Goal: Task Accomplishment & Management: Use online tool/utility

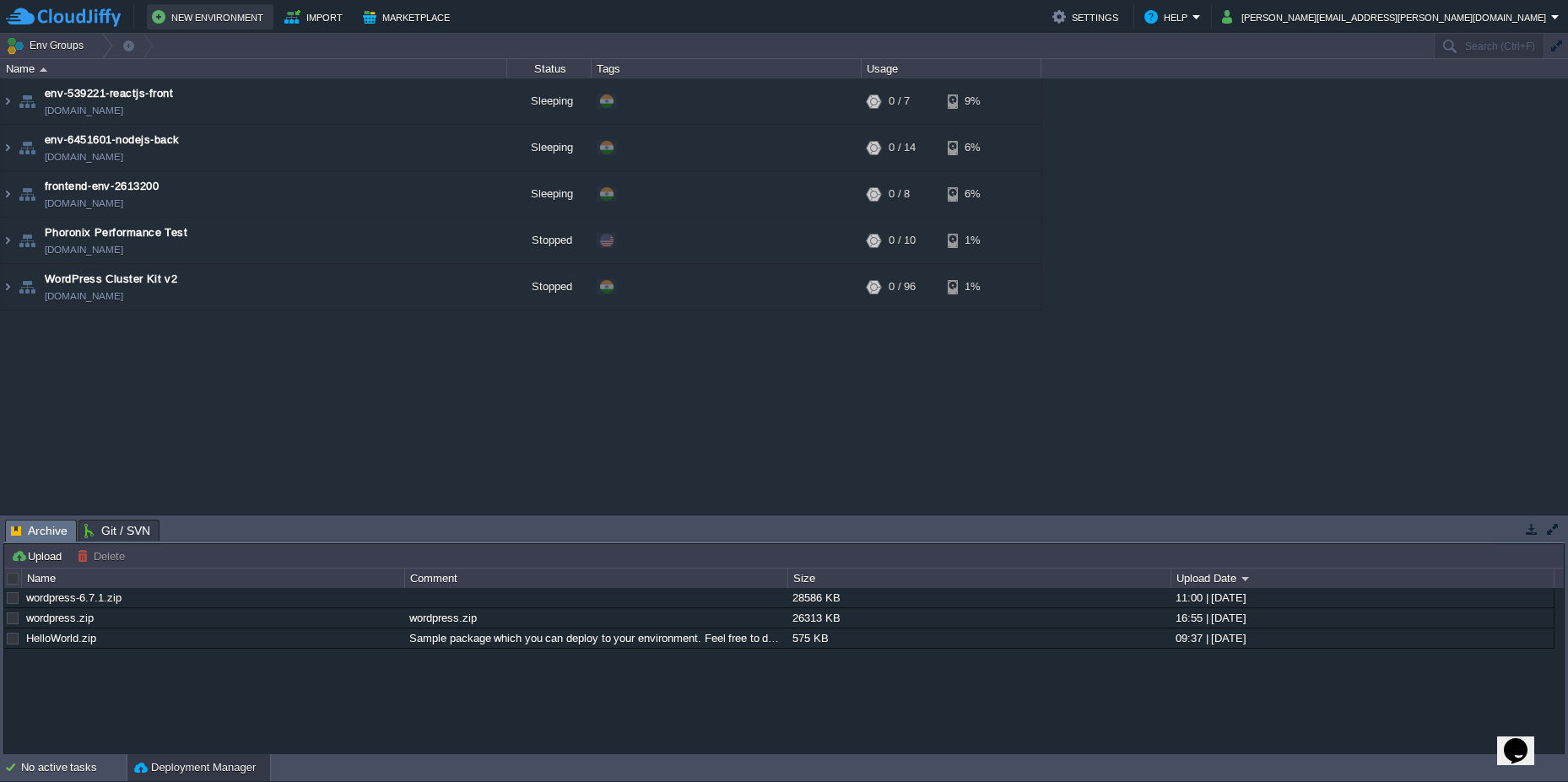
click at [221, 19] on button "New Environment" at bounding box center [210, 17] width 116 height 21
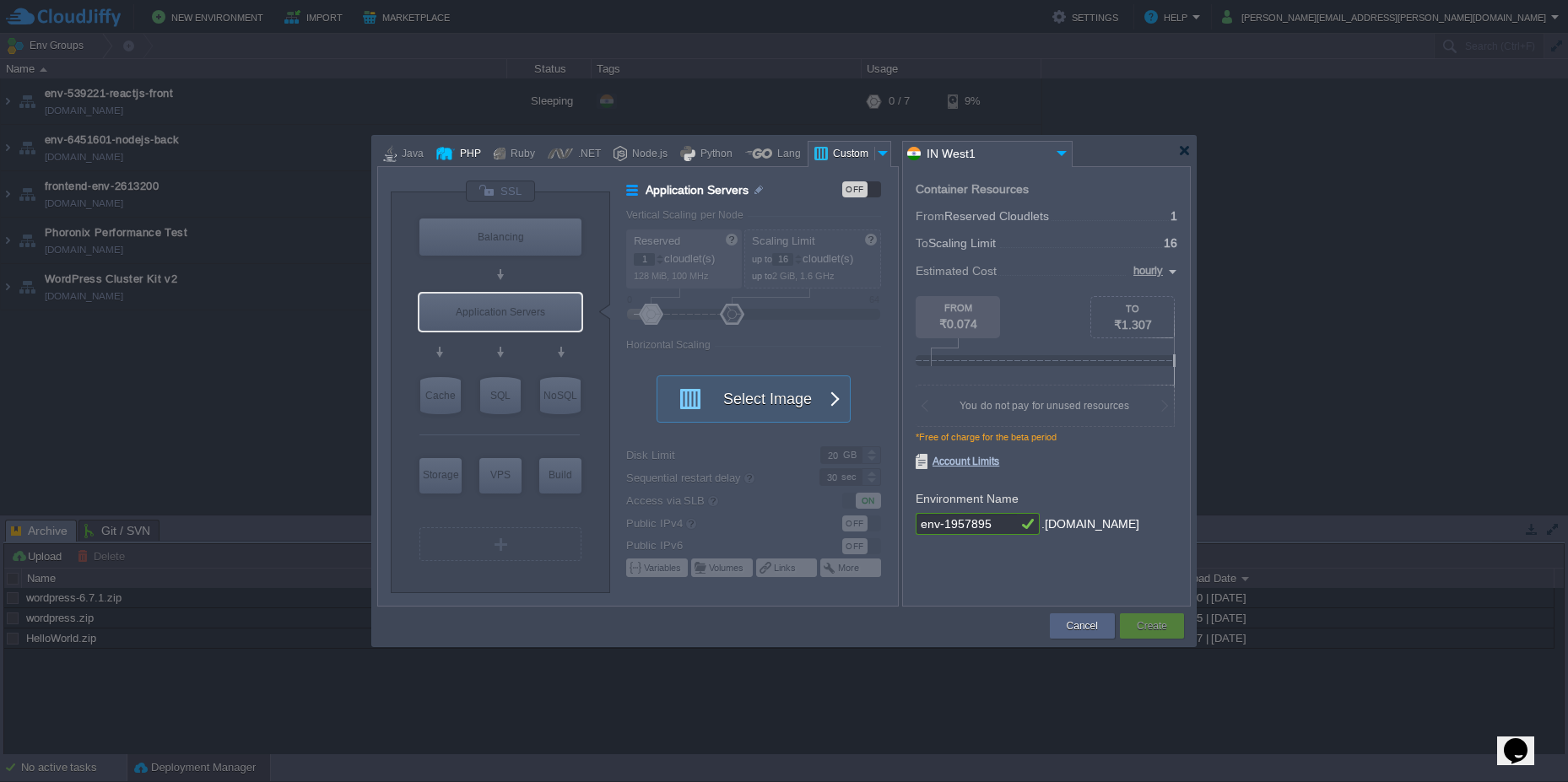
click at [455, 155] on div "PHP" at bounding box center [468, 154] width 26 height 25
type input "Application Servers"
type input "4"
type input "Apache [DATE]"
type input "PHP [DATE]"
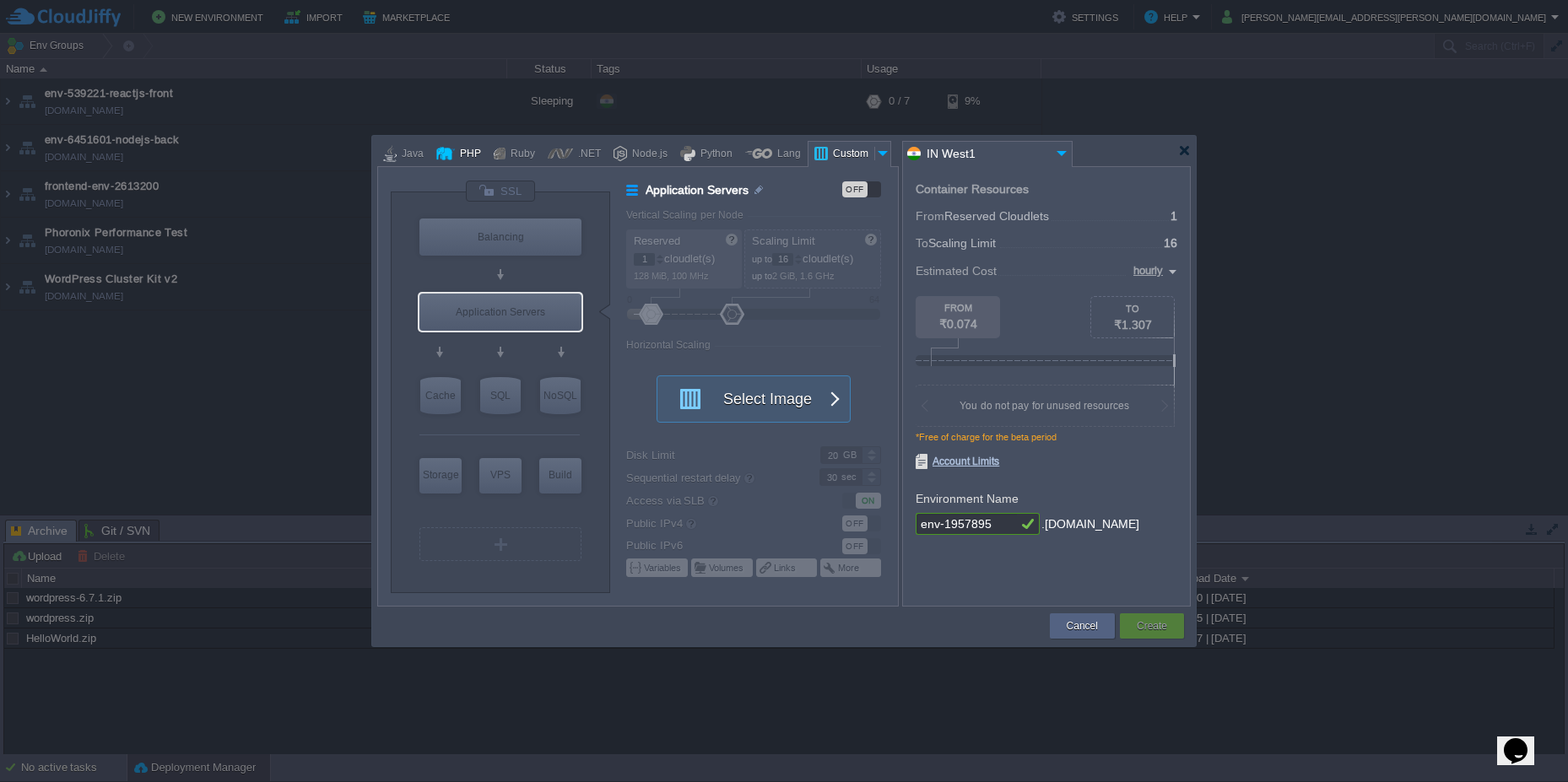
type input "Stateful"
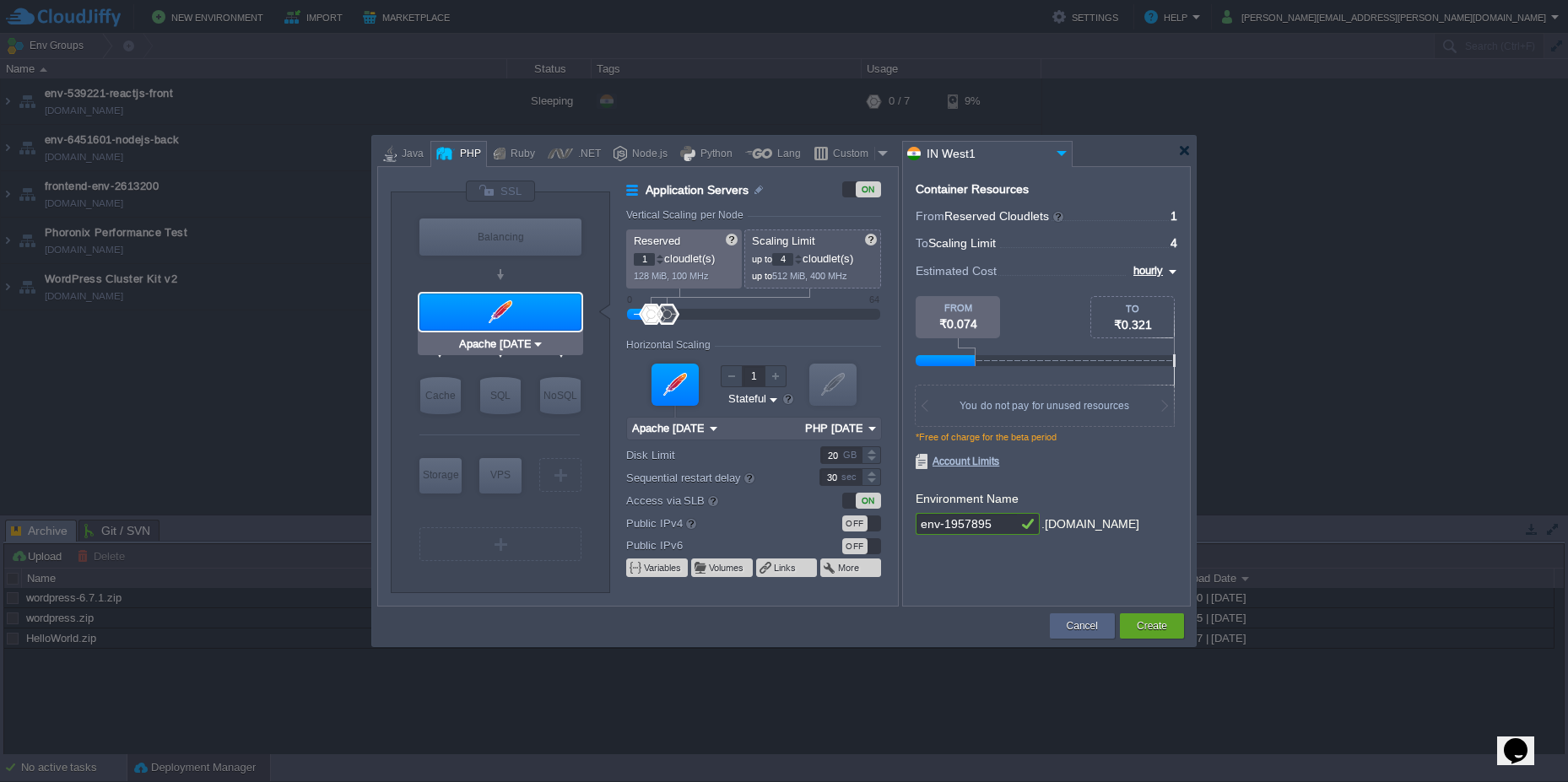
click at [539, 349] on img at bounding box center [538, 344] width 13 height 17
click at [594, 474] on div "VM Balancing VM Application Servers VM Cache VM SQL VM NoSQL VM Storage VM VPS …" at bounding box center [500, 392] width 219 height 400
click at [562, 429] on img at bounding box center [566, 429] width 13 height 17
click at [545, 608] on div "Cancel Create Contact Us" at bounding box center [784, 626] width 814 height 39
type input "Extra Storage 2.0-10.5"
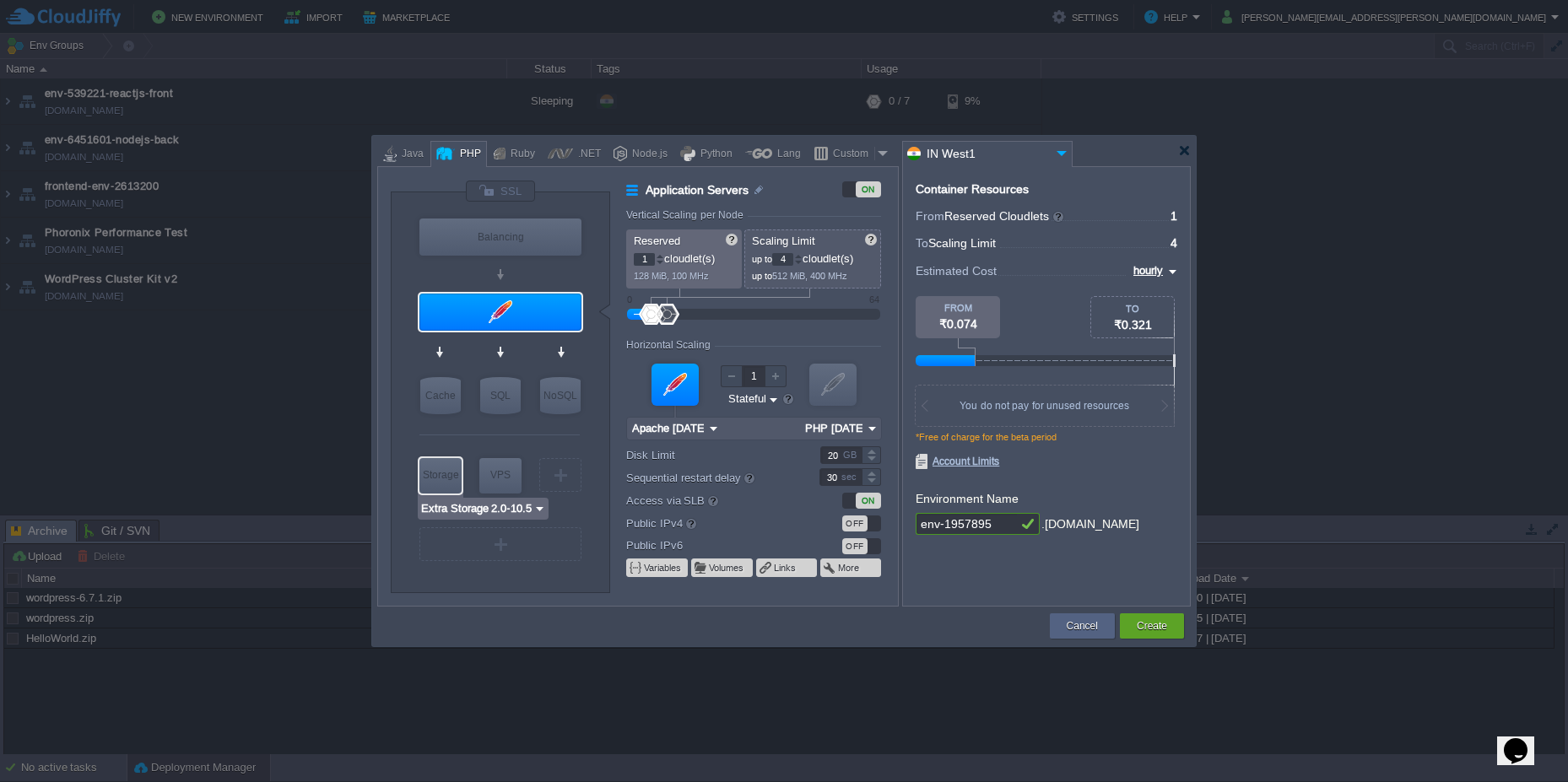
click at [447, 475] on div "Storage" at bounding box center [440, 475] width 42 height 34
type input "Storage Containers"
type input "6"
type input "Extra Storage 2.0-10.5"
type input "2.0-10.5-almalinux-9"
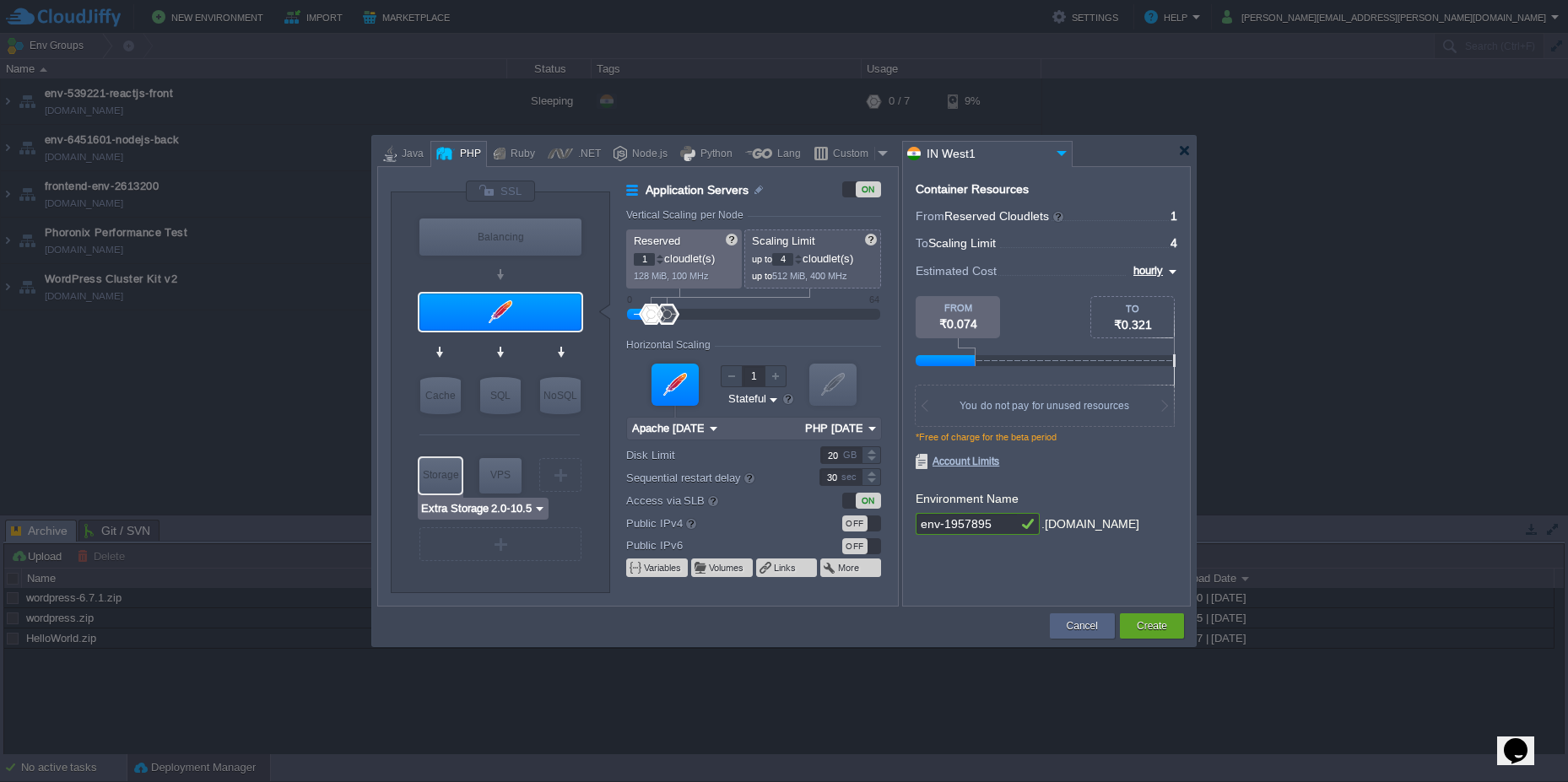
type input "Stateless"
type input "10"
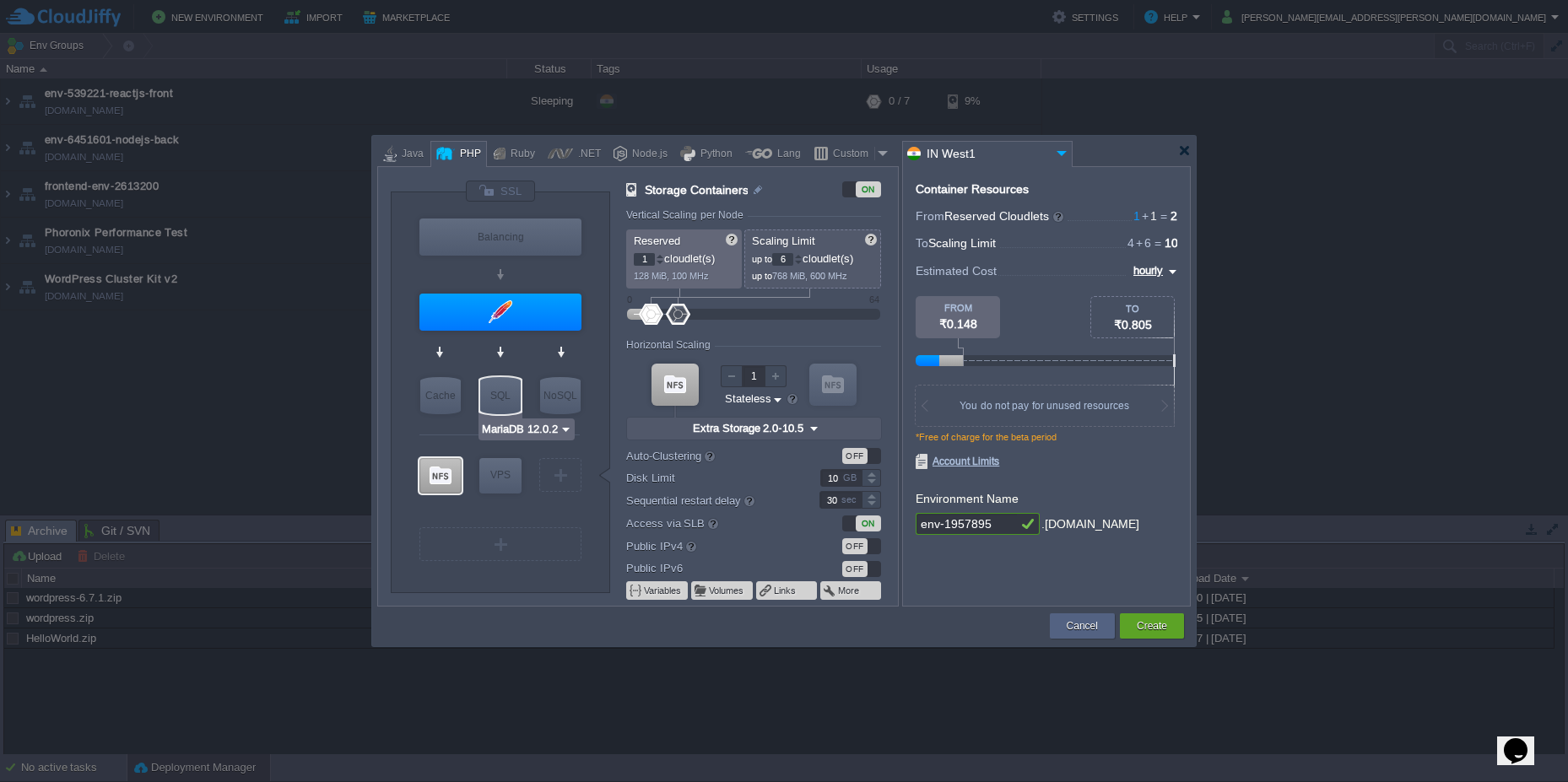
type input "AlmaLinux 9.6"
type input "12"
drag, startPoint x: 678, startPoint y: 321, endPoint x: 711, endPoint y: 323, distance: 33.1
click at [711, 323] on div at bounding box center [709, 314] width 24 height 22
type input "3"
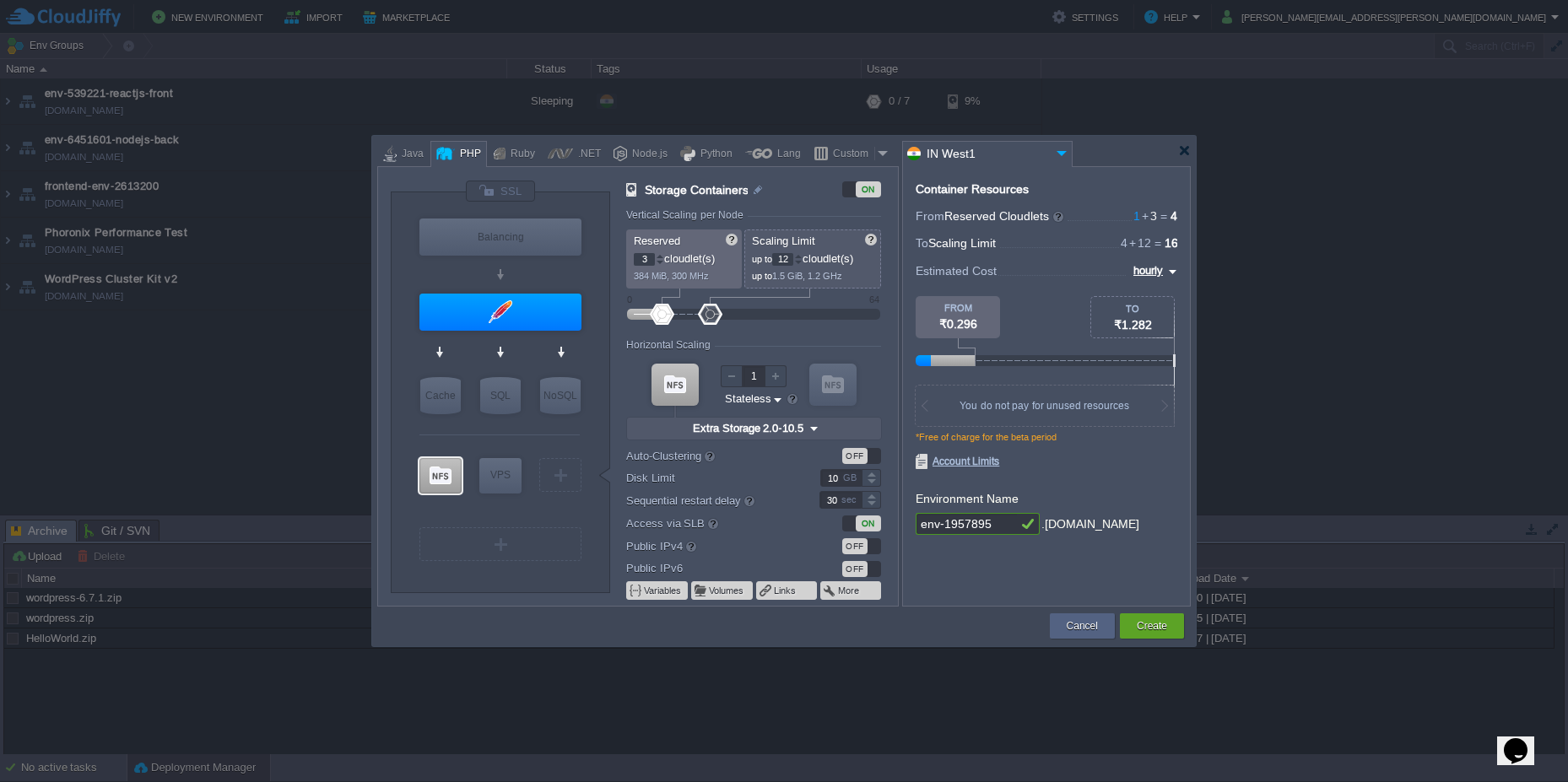
click at [659, 320] on div at bounding box center [662, 314] width 24 height 22
click at [709, 315] on div at bounding box center [709, 314] width 24 height 22
type input "13"
drag, startPoint x: 709, startPoint y: 315, endPoint x: 718, endPoint y: 316, distance: 9.1
click at [718, 316] on div at bounding box center [721, 314] width 24 height 22
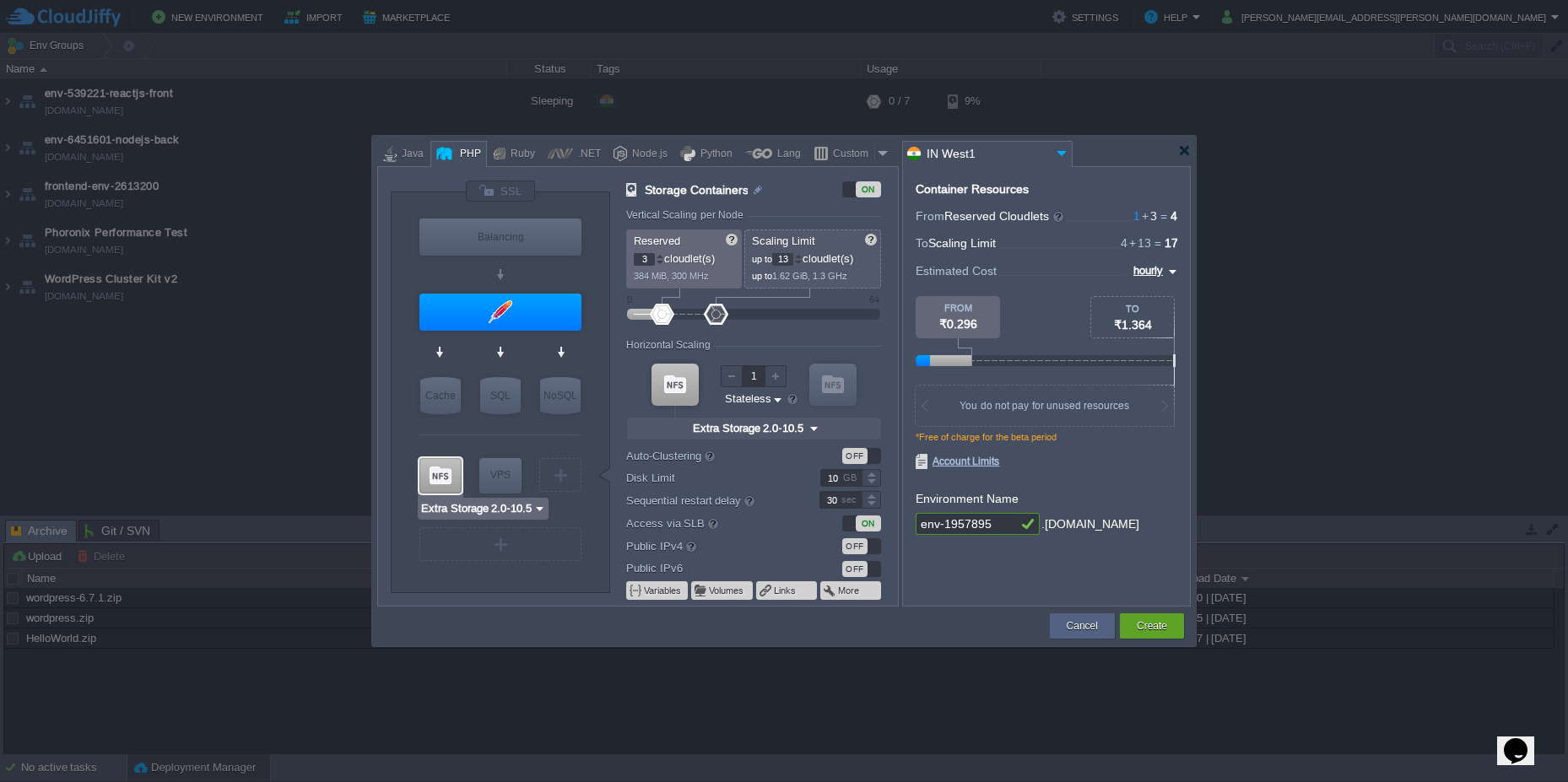
click at [452, 473] on div at bounding box center [440, 476] width 42 height 36
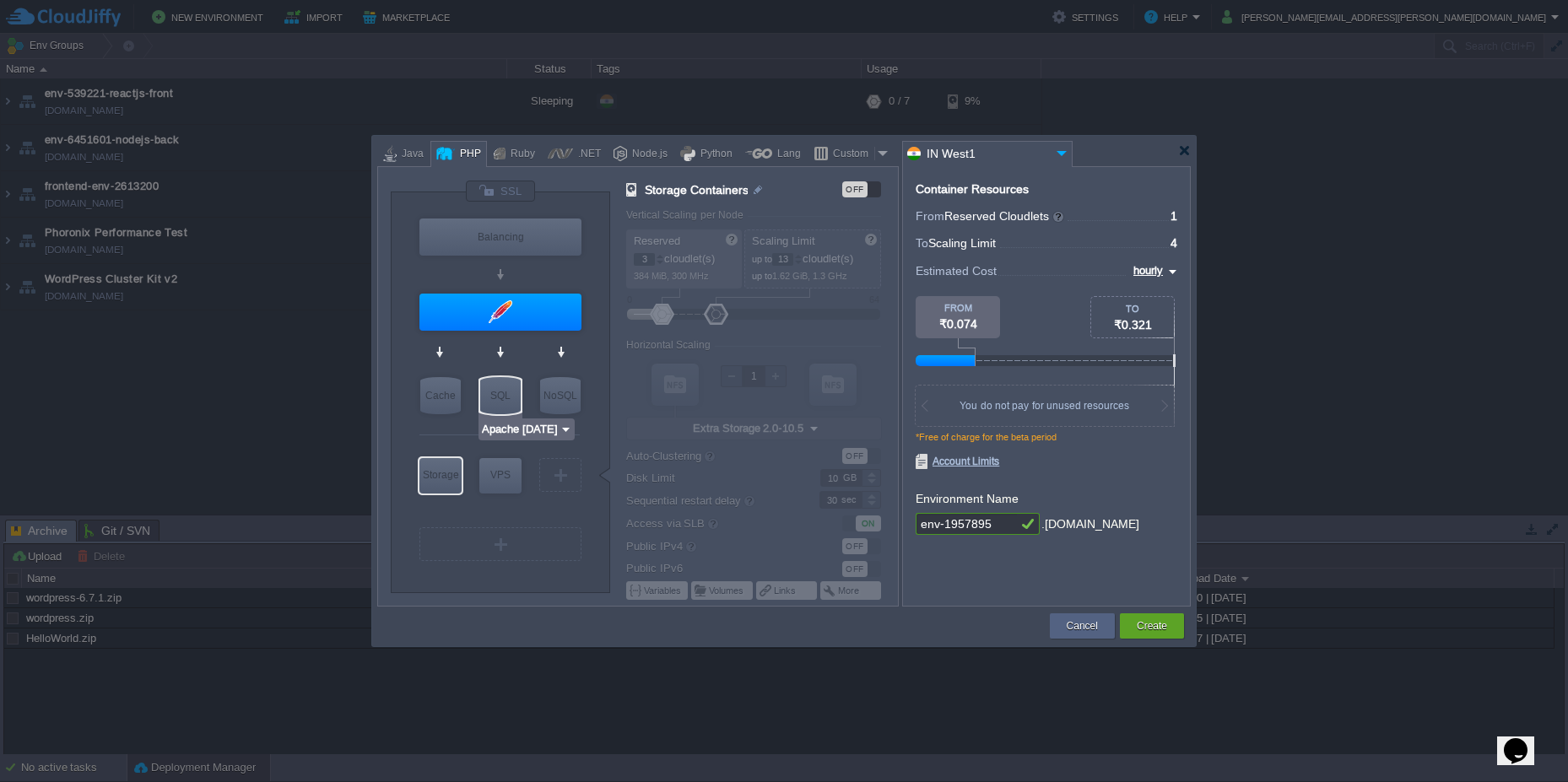
type input "NGINX 1.28.0"
click at [529, 228] on div "Balancing" at bounding box center [500, 237] width 162 height 38
type input "Load Balancer"
type input "1"
type input "4"
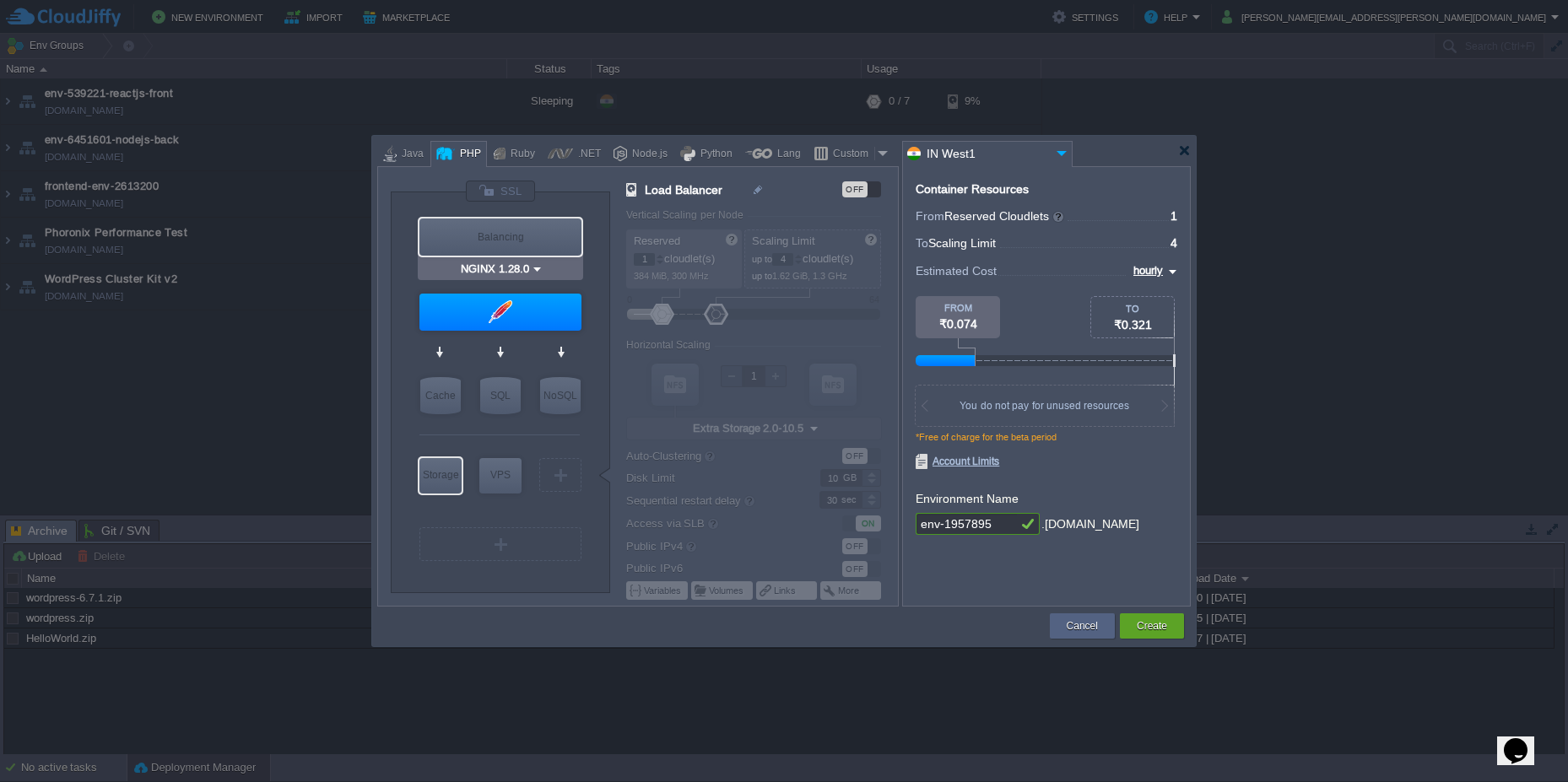
type input "NGINX 1.28.0"
type input "1.28.0-almalinux-9"
type input "Stateful"
type input "20"
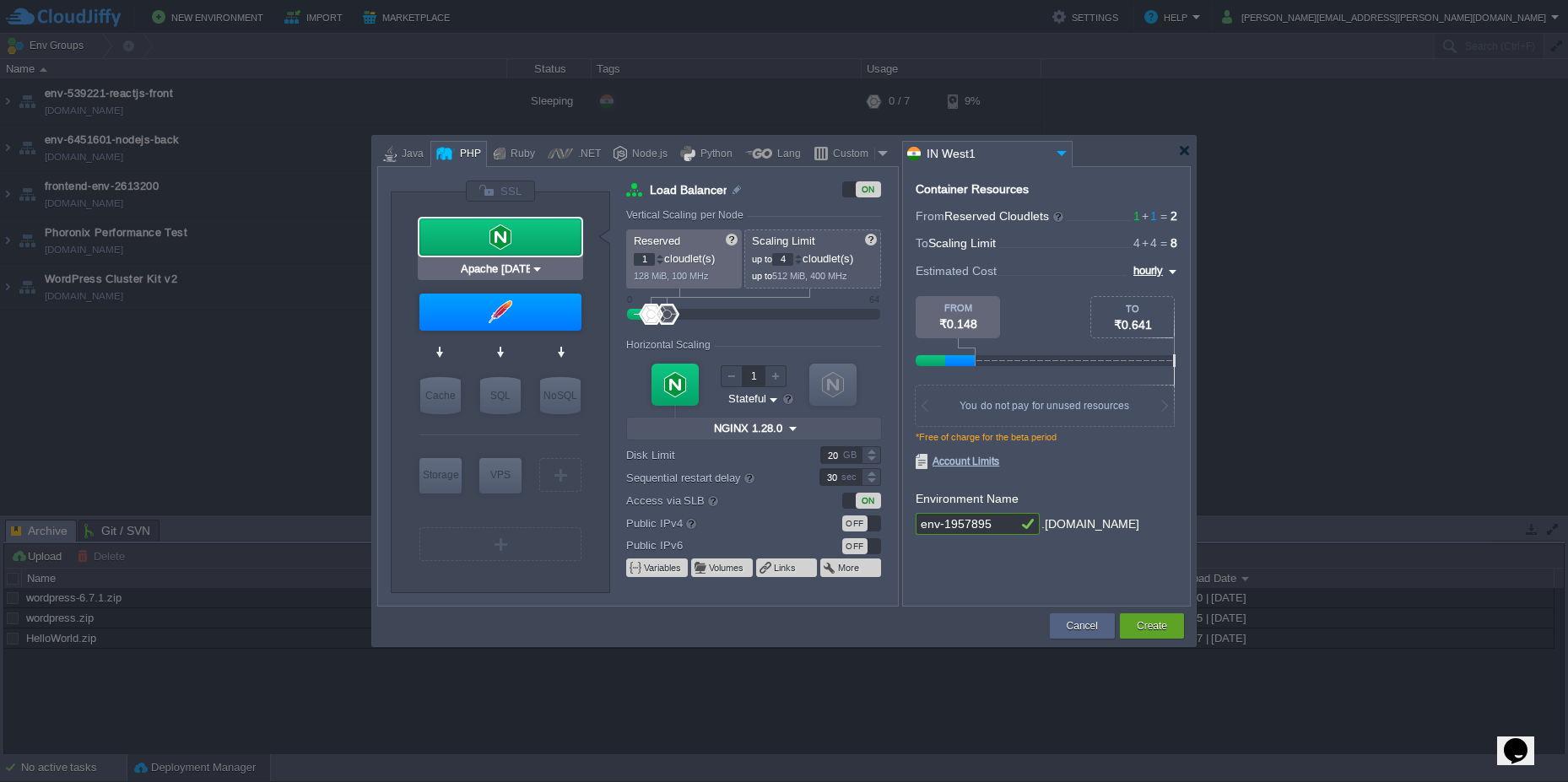
type input "MariaDB 12.0.2"
click at [1150, 630] on button "Create" at bounding box center [1152, 626] width 30 height 17
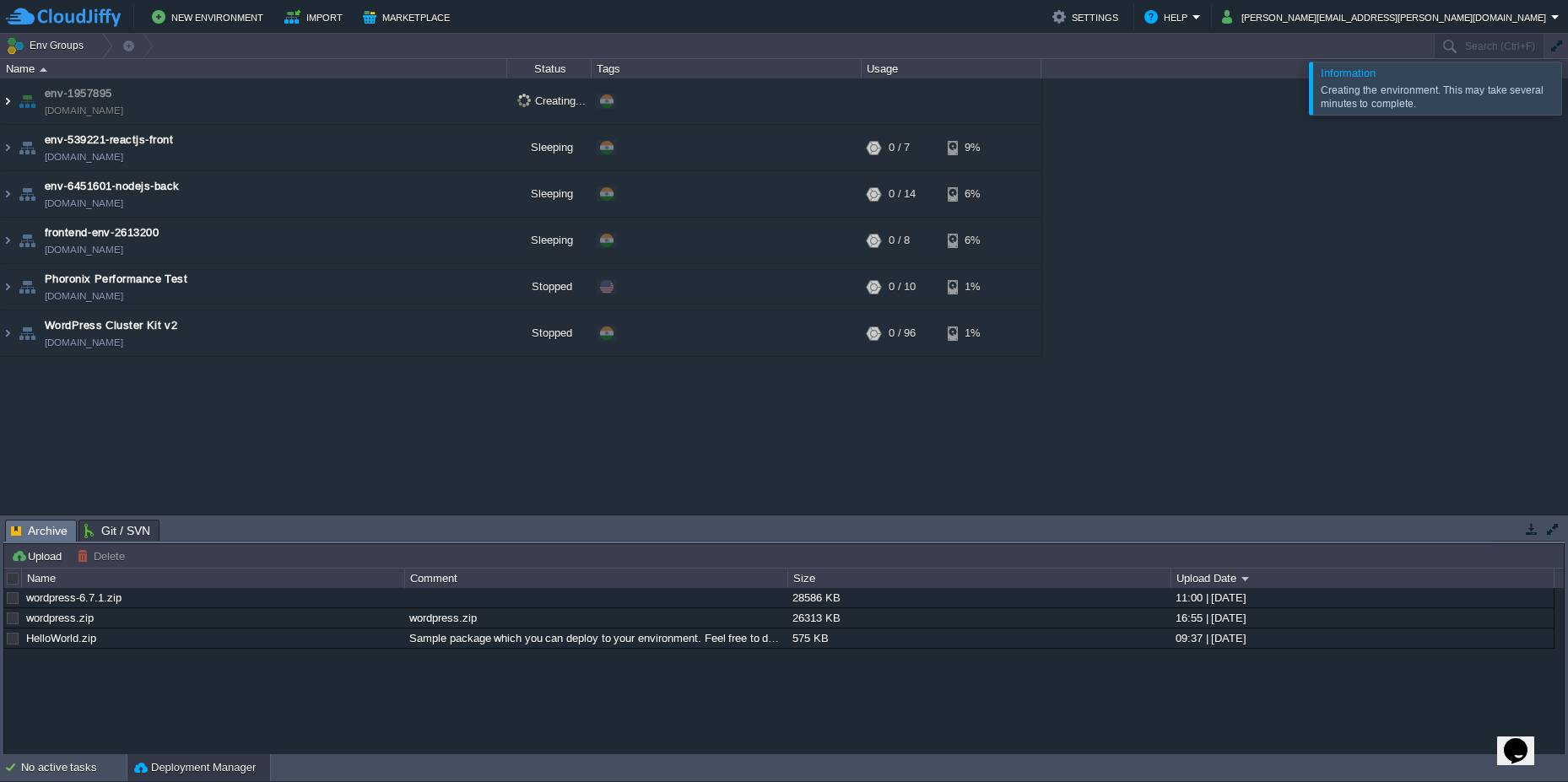
click at [8, 96] on img at bounding box center [7, 101] width 13 height 46
click at [461, 150] on button "button" at bounding box center [465, 147] width 15 height 15
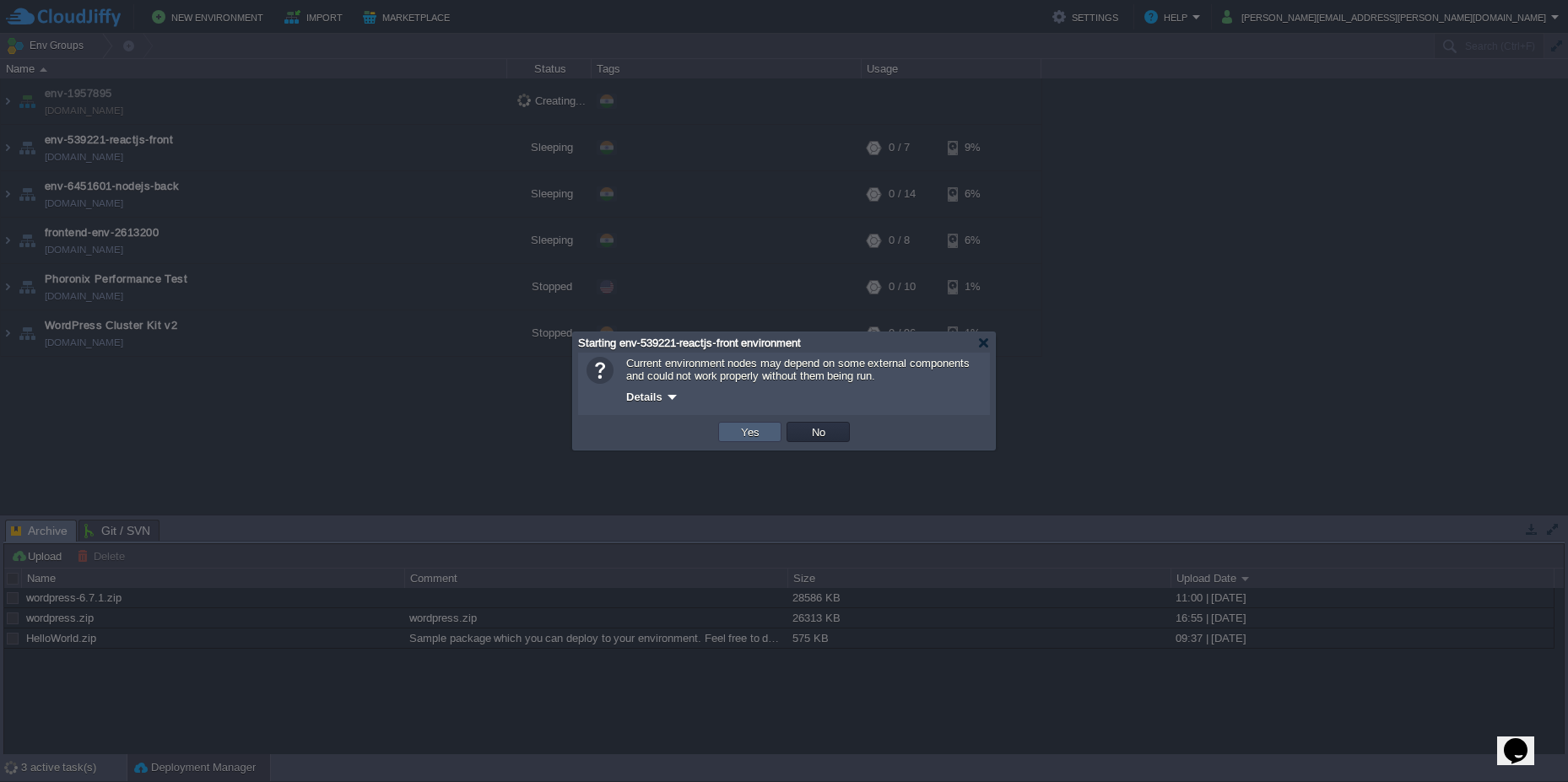
click at [732, 428] on td "Yes" at bounding box center [750, 432] width 64 height 21
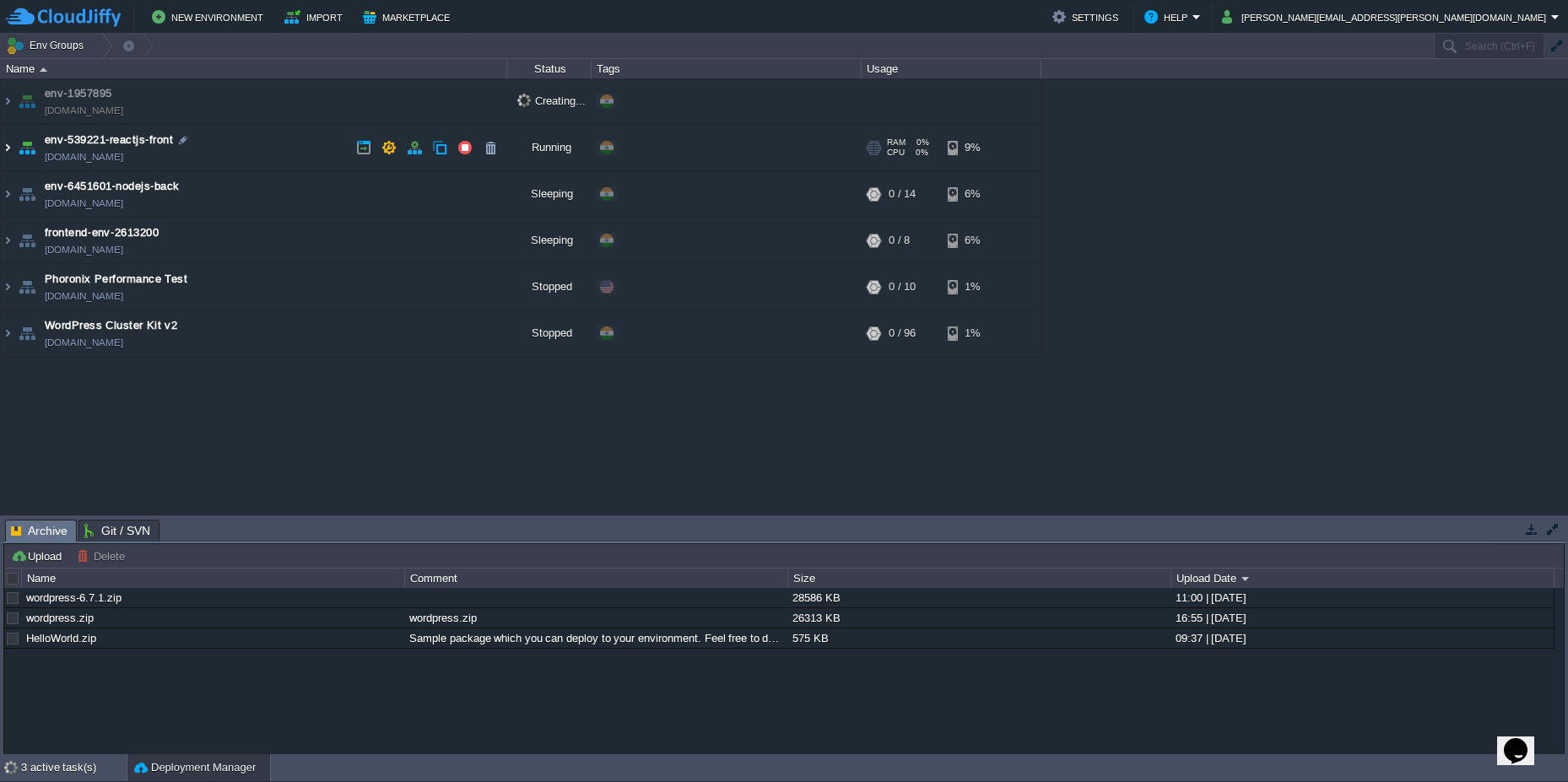
click at [8, 148] on img at bounding box center [7, 147] width 13 height 46
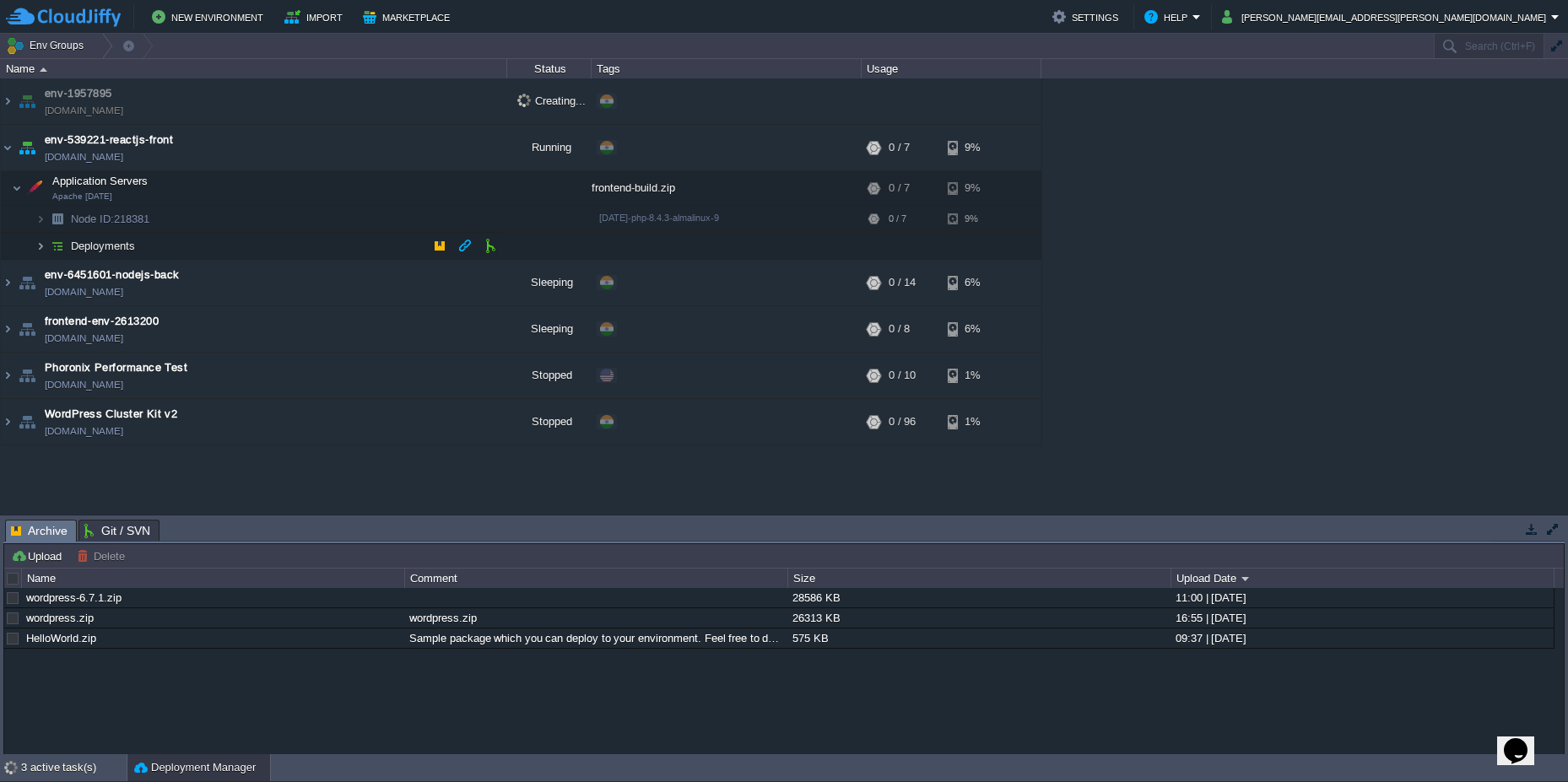
click at [37, 248] on img at bounding box center [40, 246] width 10 height 26
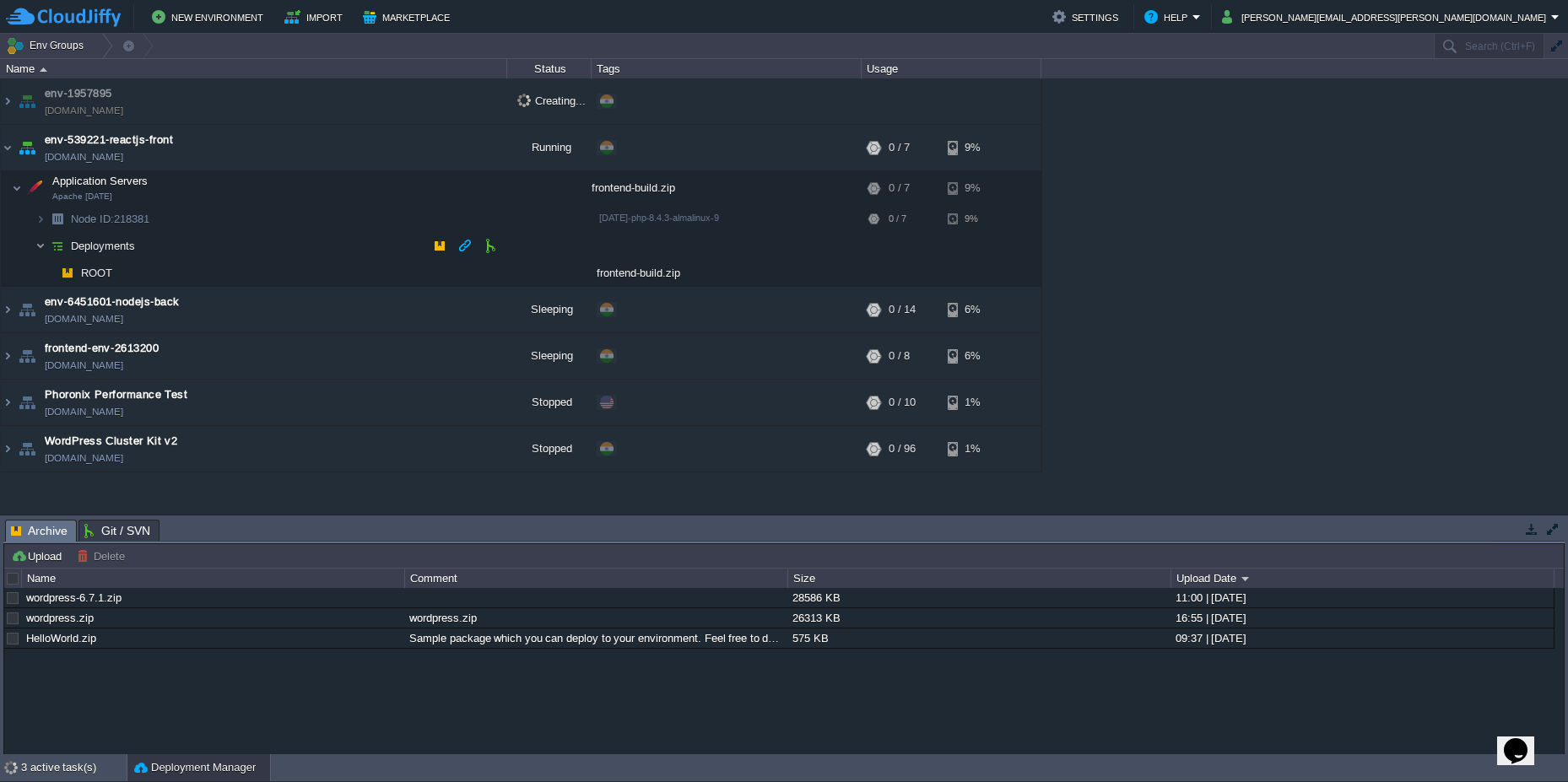
click at [38, 241] on img at bounding box center [40, 246] width 10 height 26
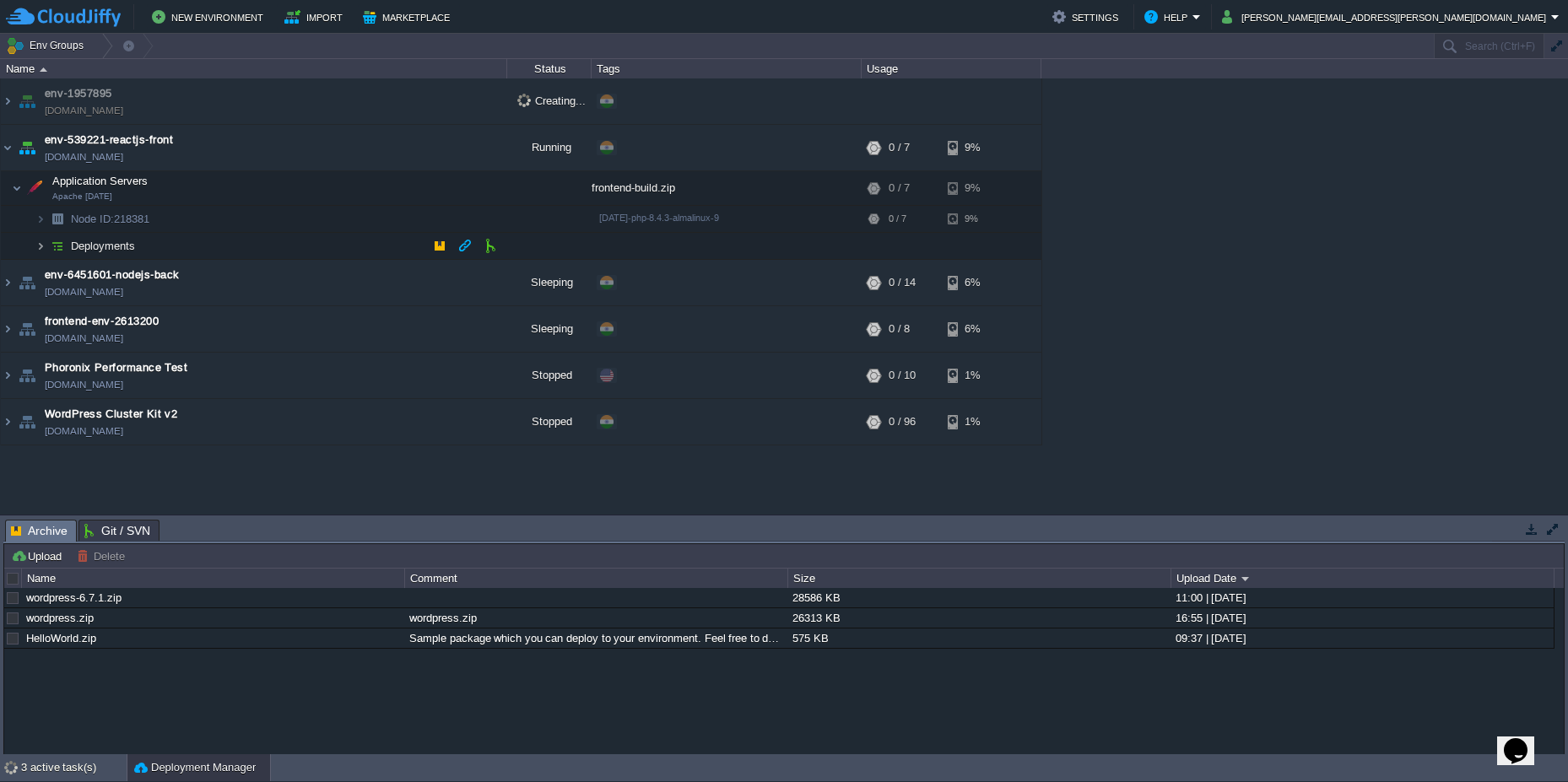
click at [38, 241] on img at bounding box center [40, 246] width 10 height 26
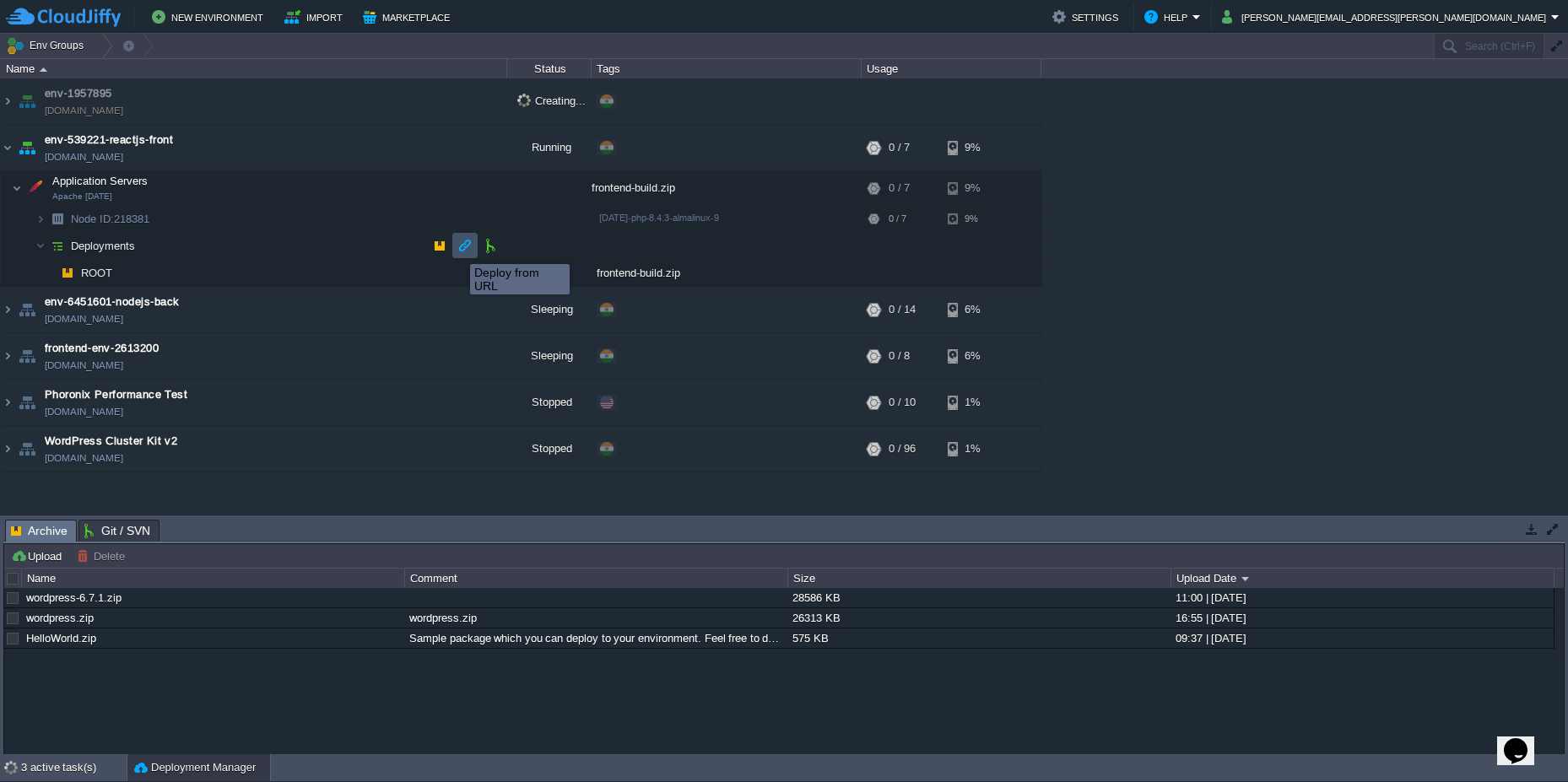
click at [462, 248] on button "button" at bounding box center [465, 246] width 15 height 15
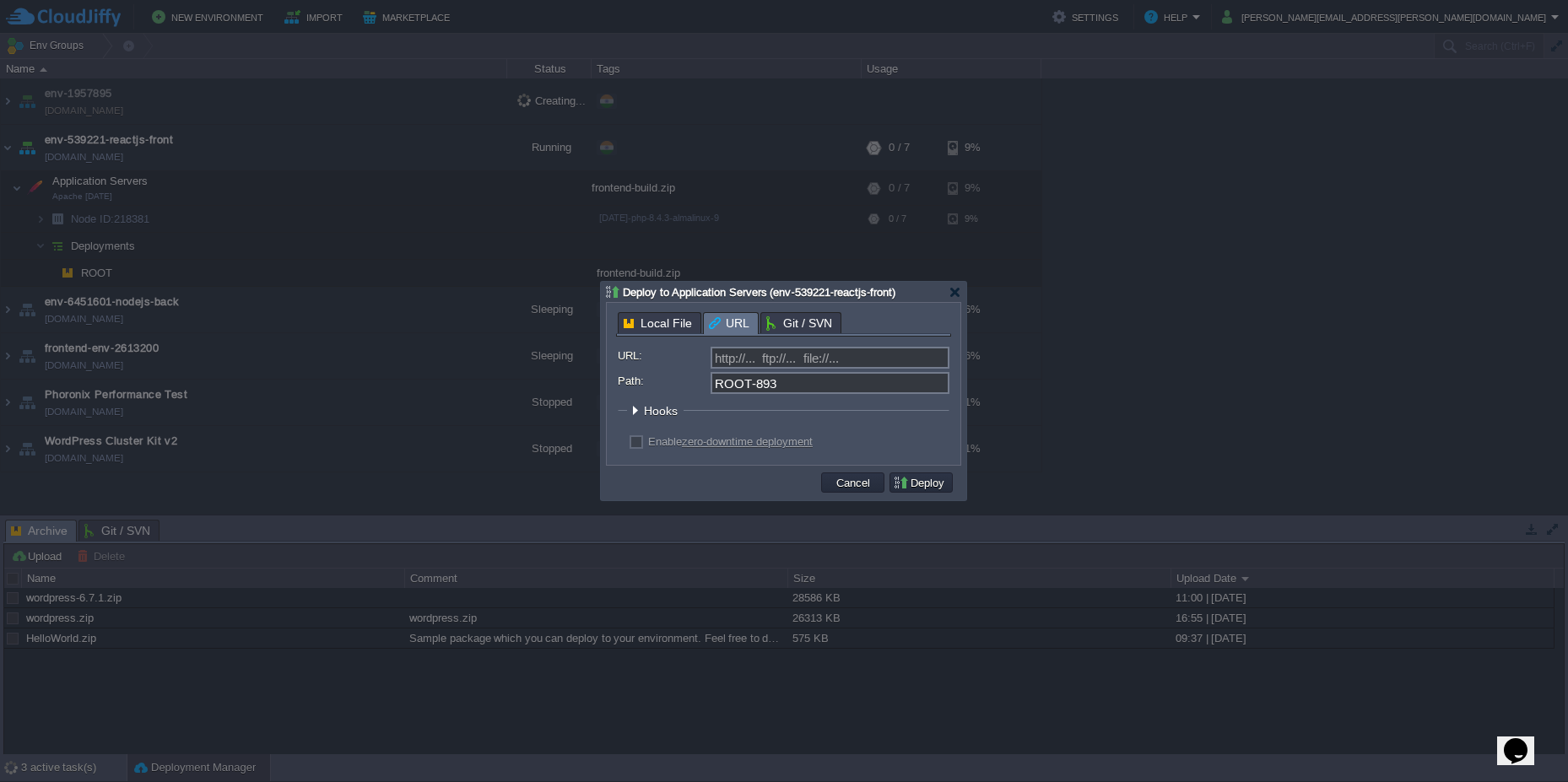
click at [662, 325] on span "Local File" at bounding box center [657, 323] width 68 height 21
click at [799, 316] on span "Git / SVN" at bounding box center [799, 323] width 66 height 21
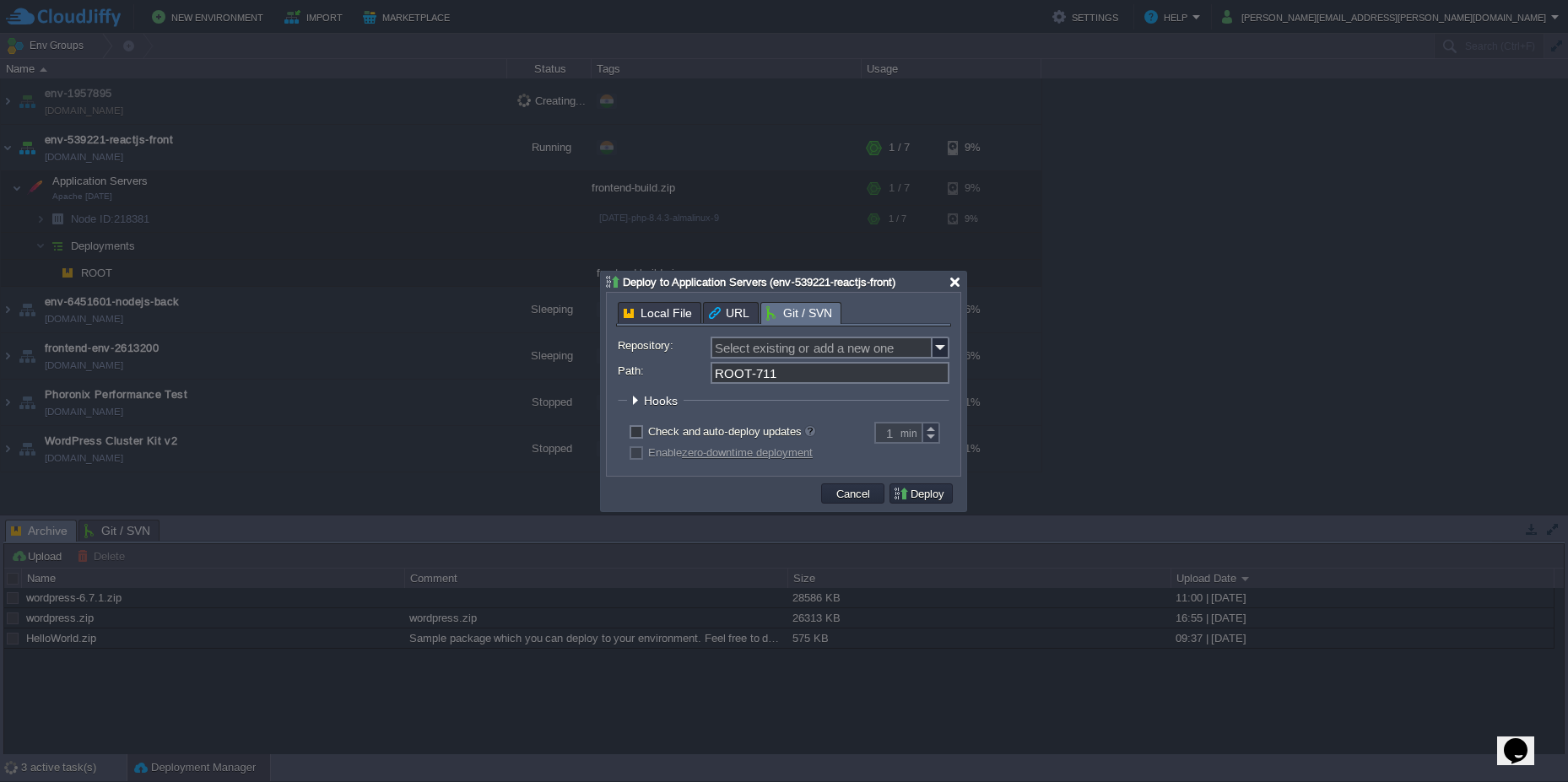
click at [954, 278] on div at bounding box center [955, 282] width 13 height 13
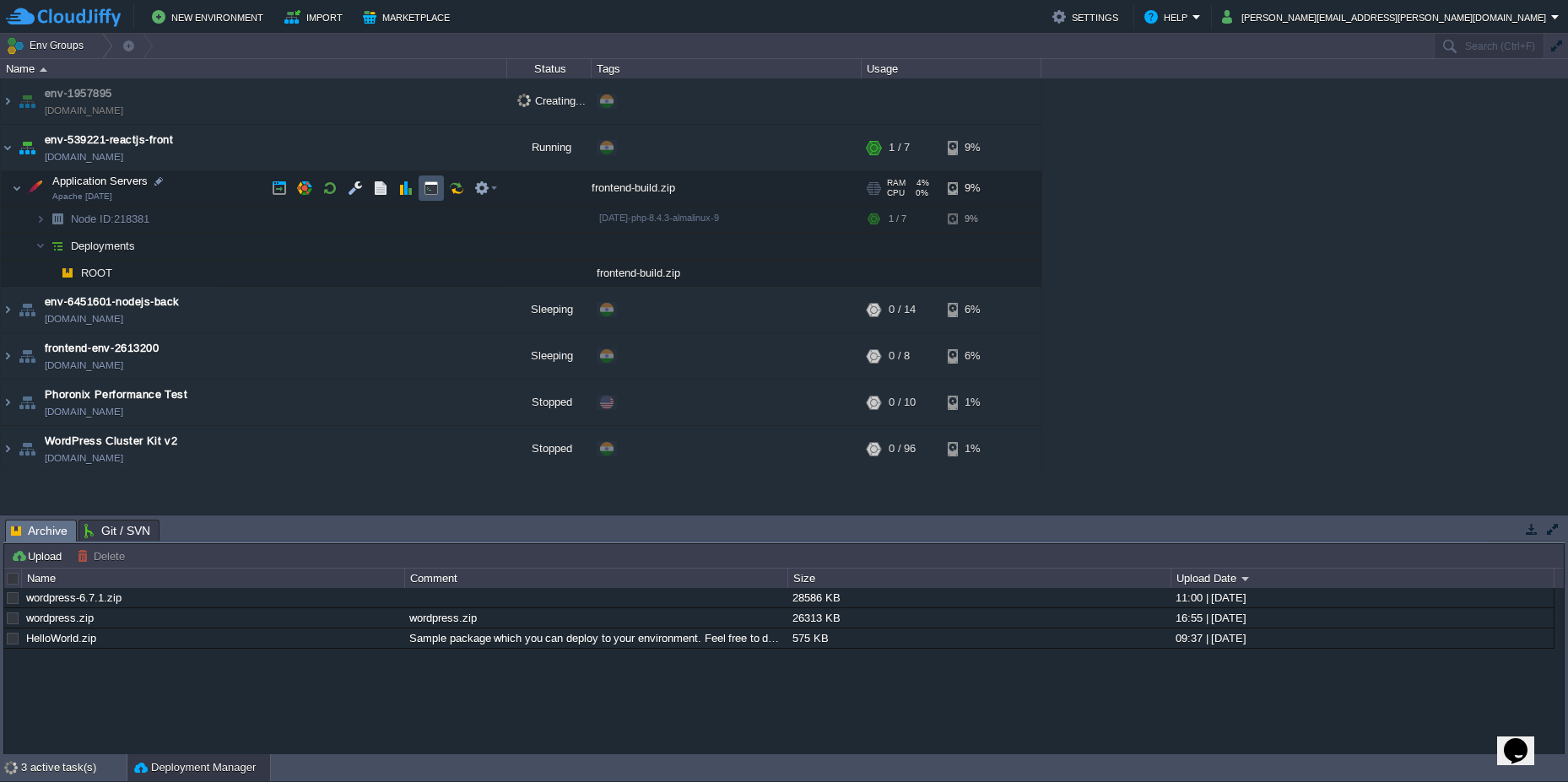
click at [428, 195] on button "button" at bounding box center [431, 188] width 15 height 15
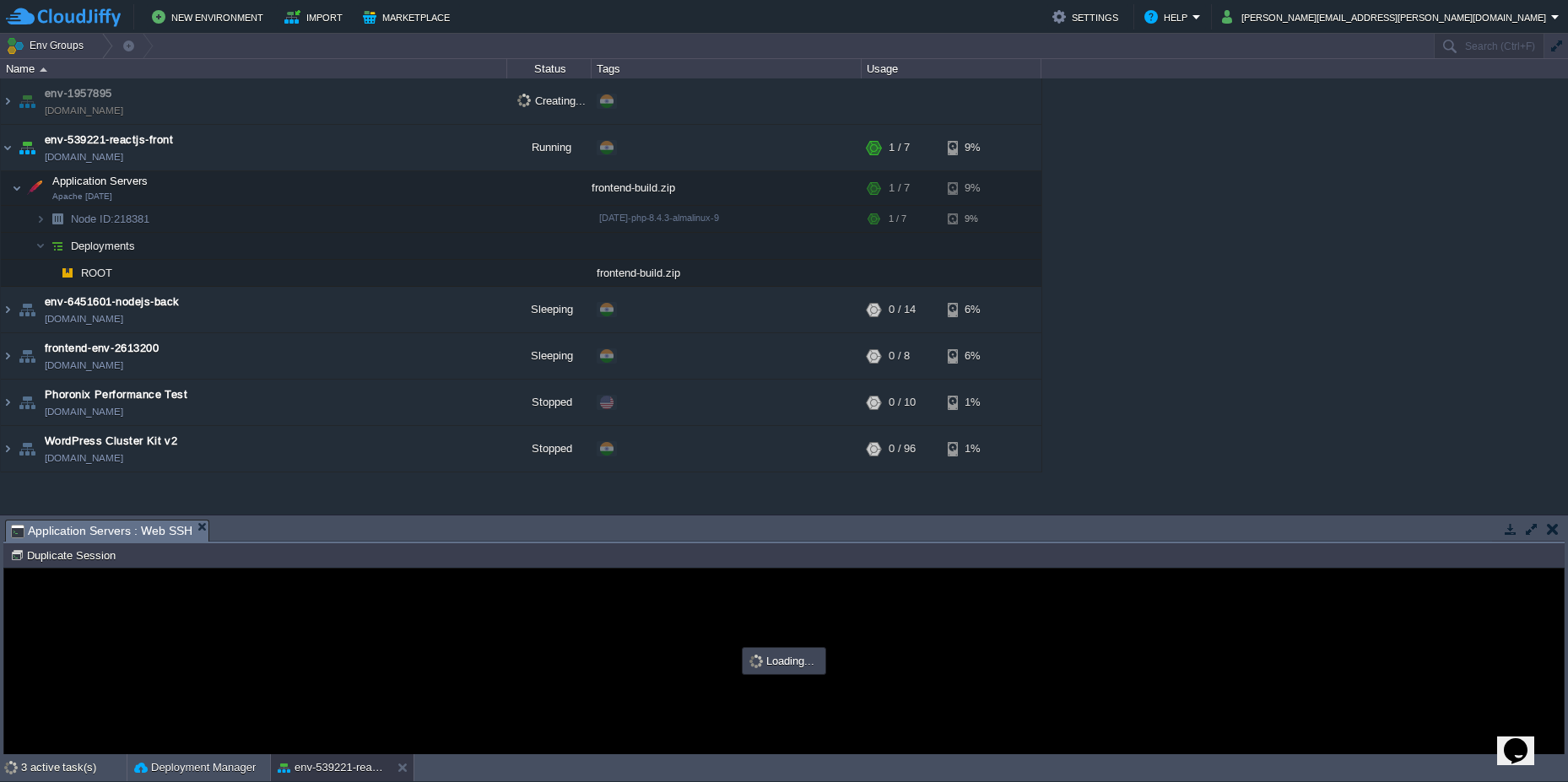
type input "#000000"
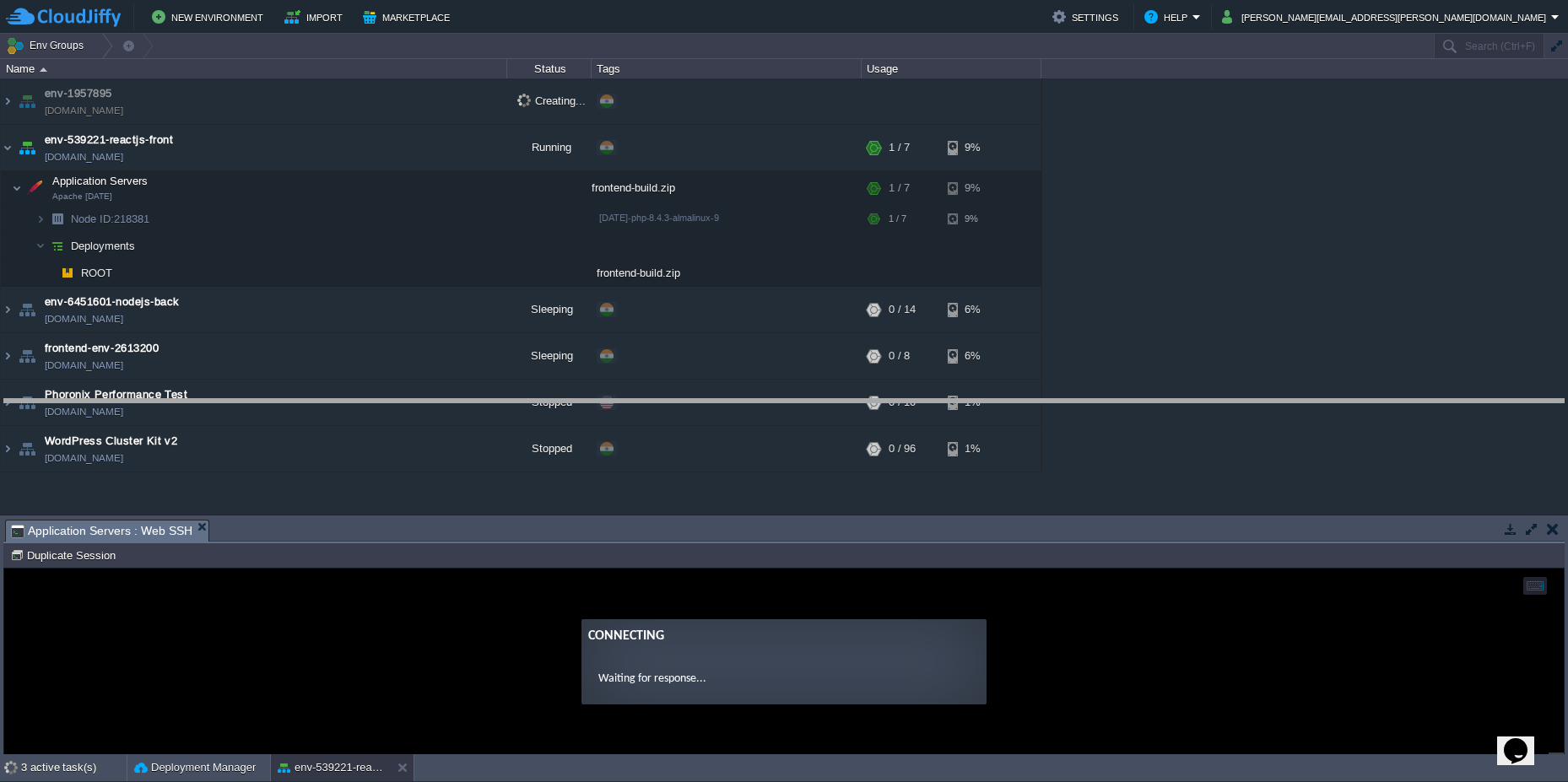
drag, startPoint x: 665, startPoint y: 541, endPoint x: 669, endPoint y: 419, distance: 122.1
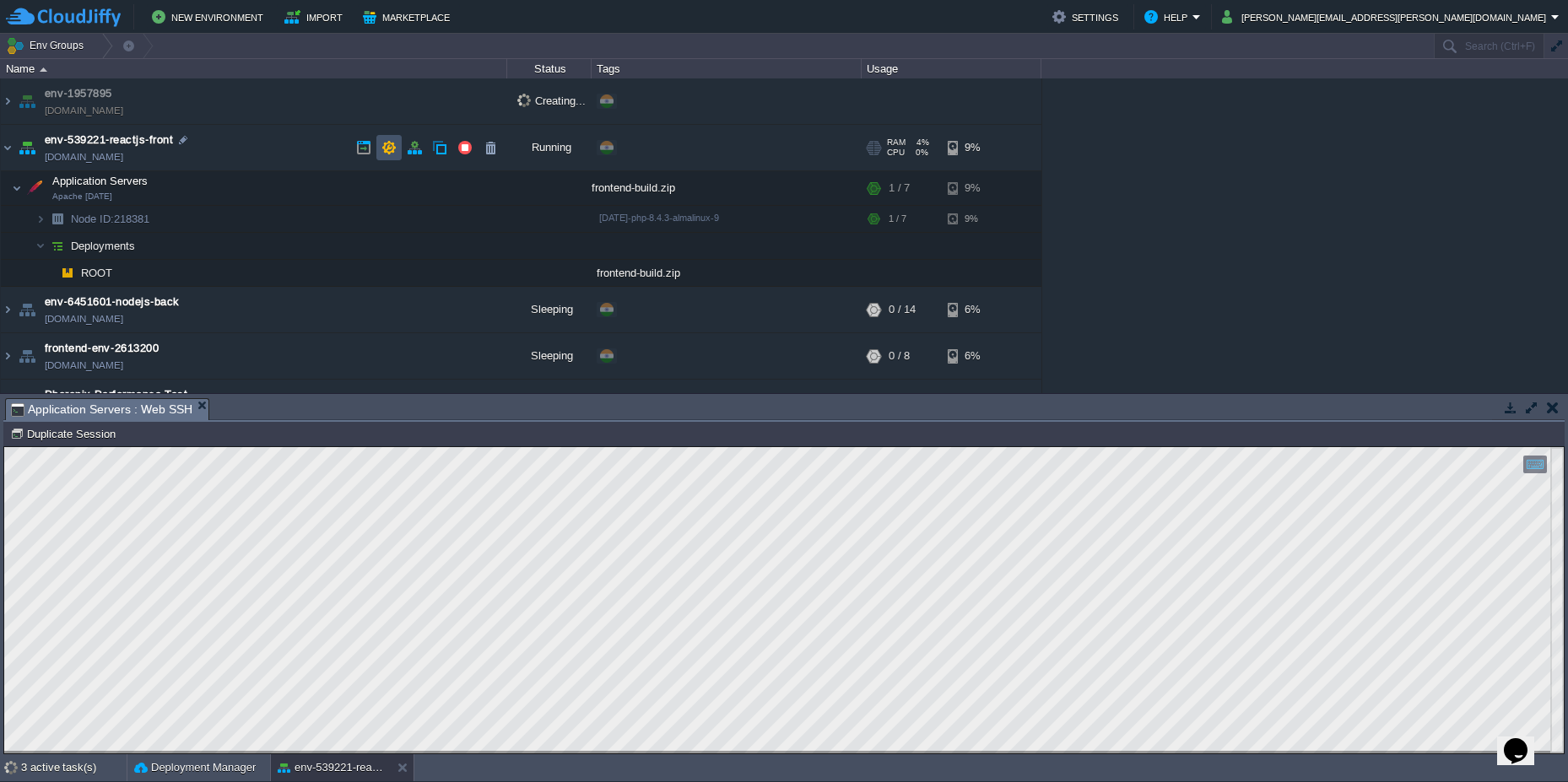
click at [393, 154] on button "button" at bounding box center [389, 147] width 15 height 15
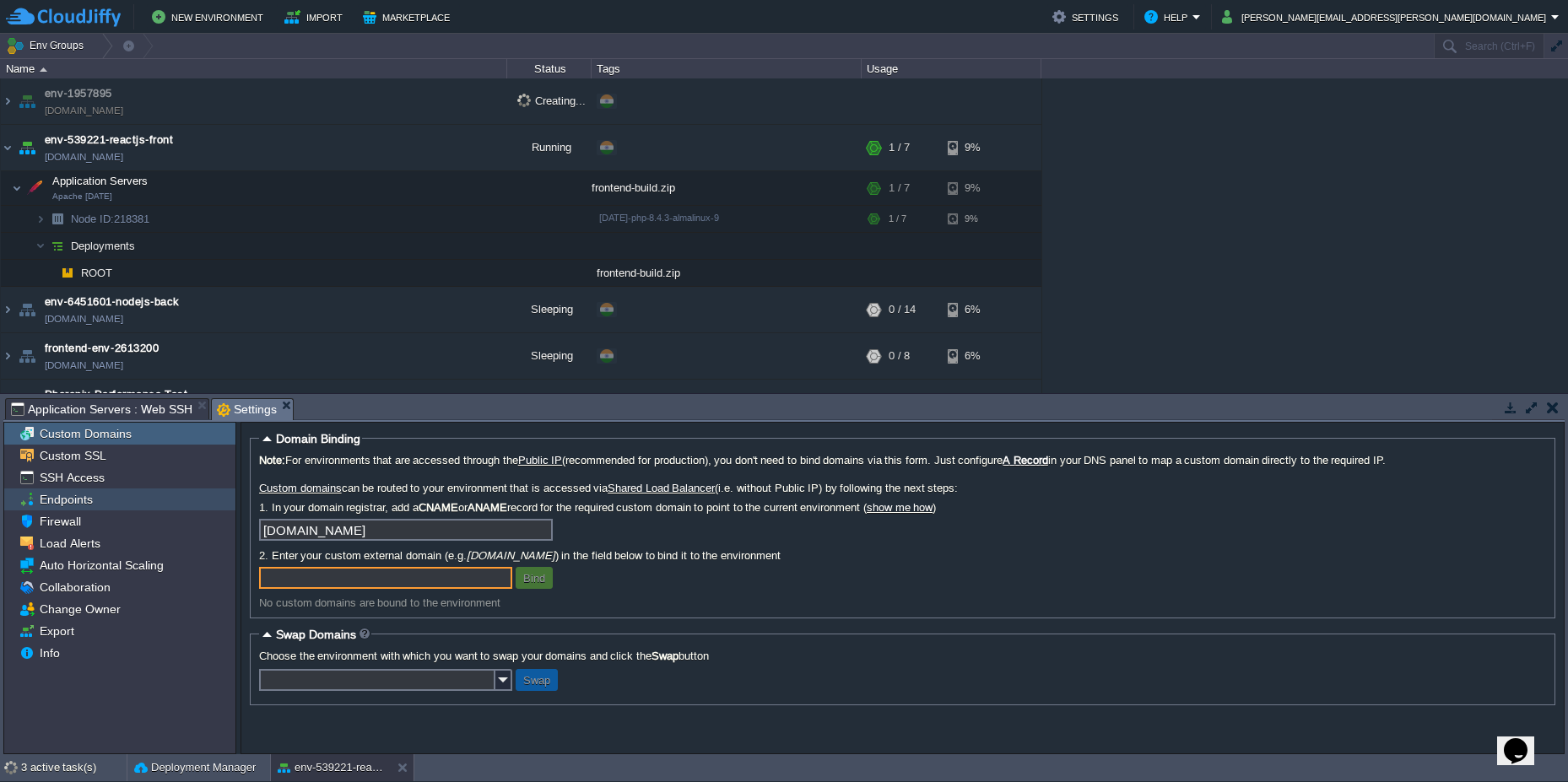
click at [102, 505] on div "Endpoints" at bounding box center [120, 499] width 231 height 22
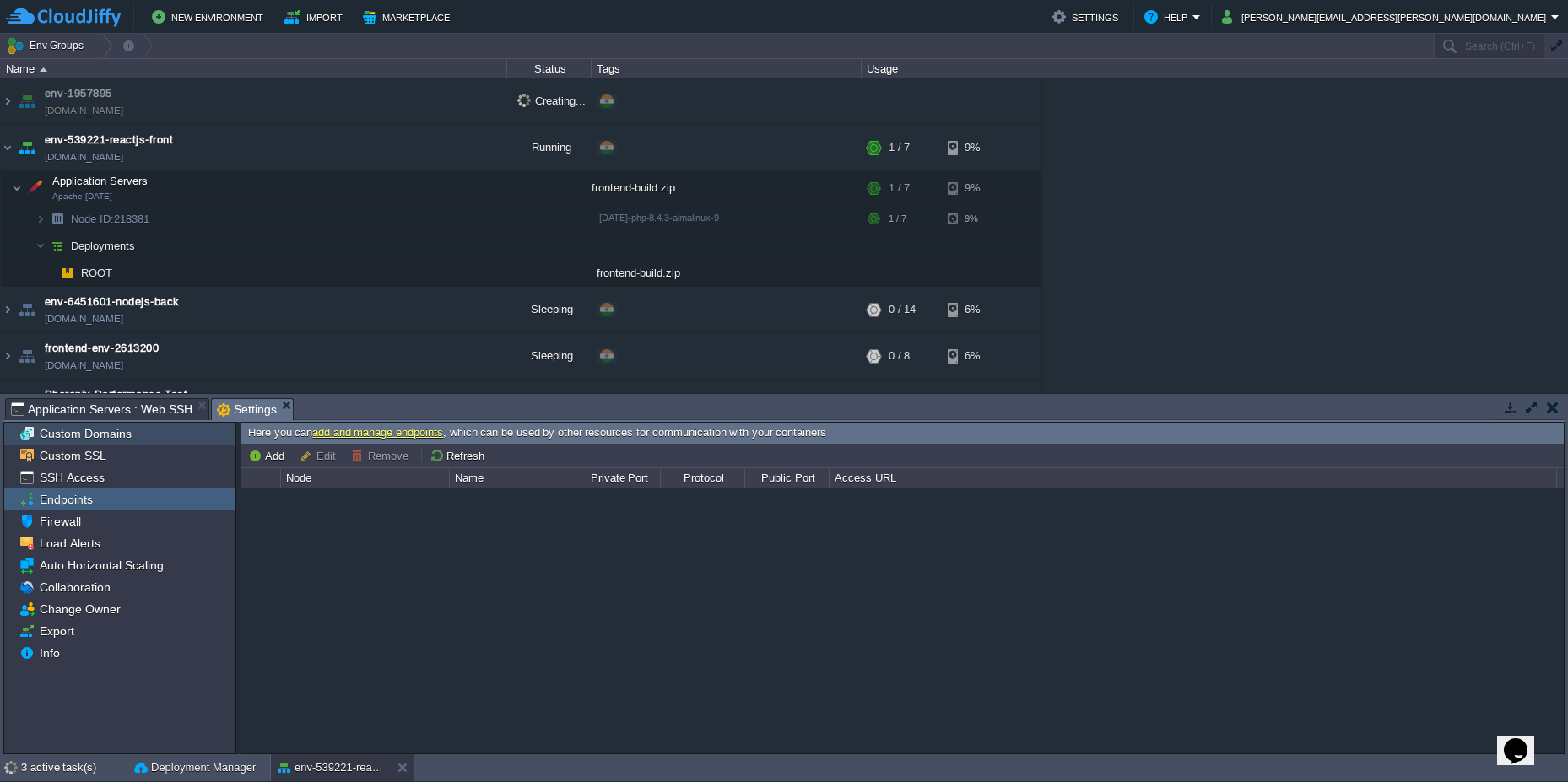
click at [114, 441] on span "Custom Domains" at bounding box center [85, 434] width 97 height 15
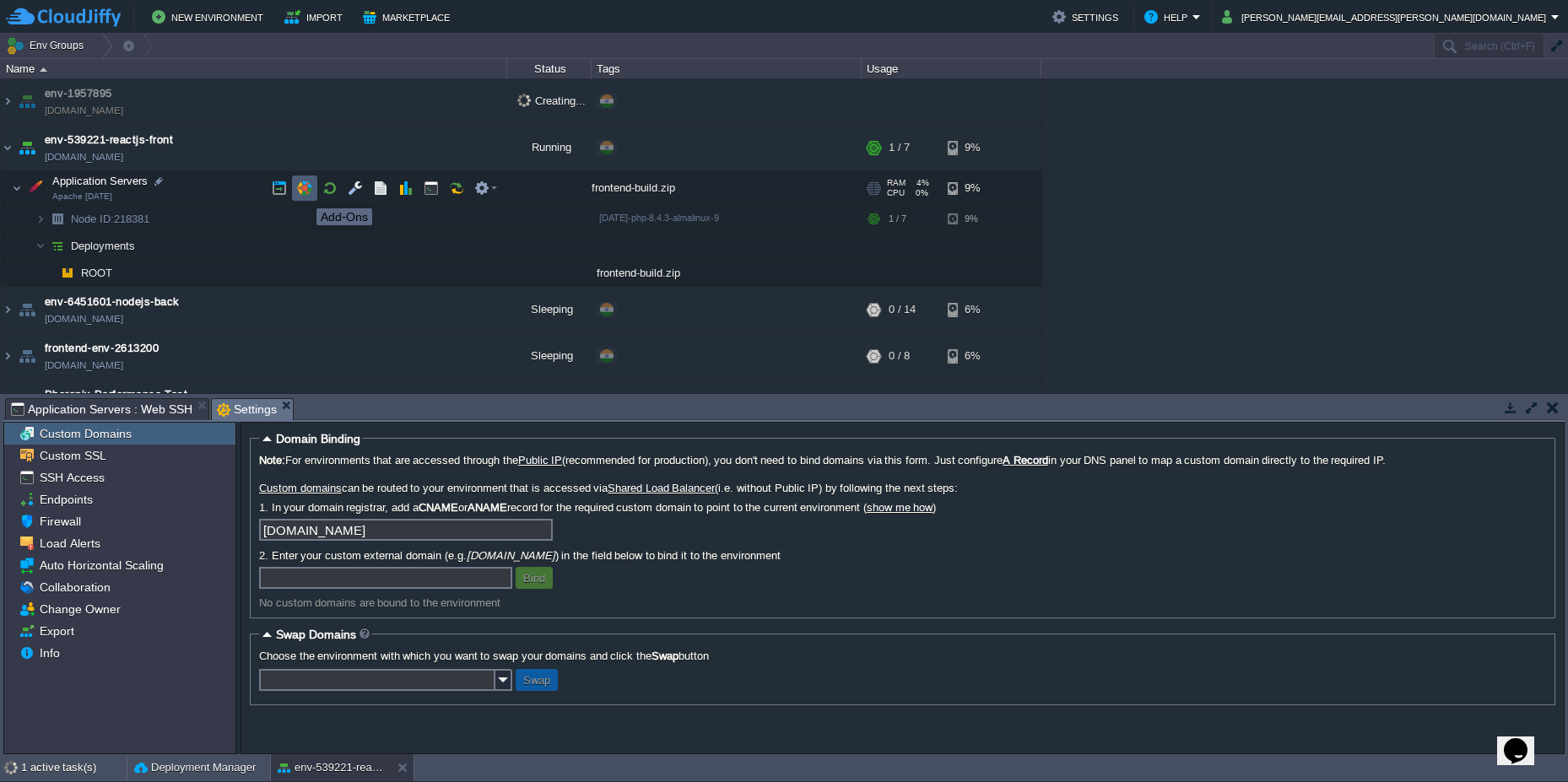
click at [304, 193] on button "button" at bounding box center [305, 188] width 15 height 15
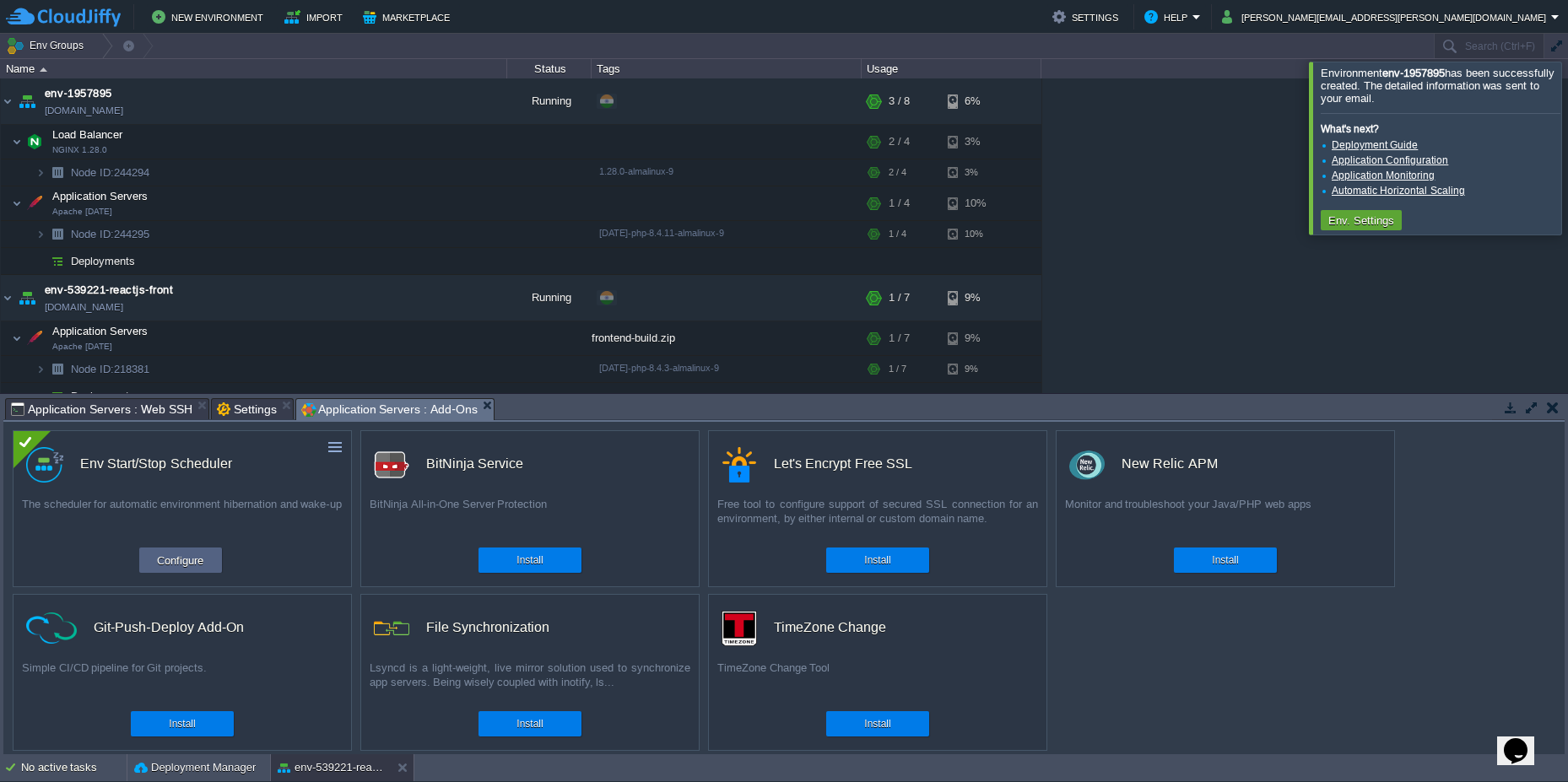
click at [266, 413] on span "Settings" at bounding box center [246, 410] width 60 height 21
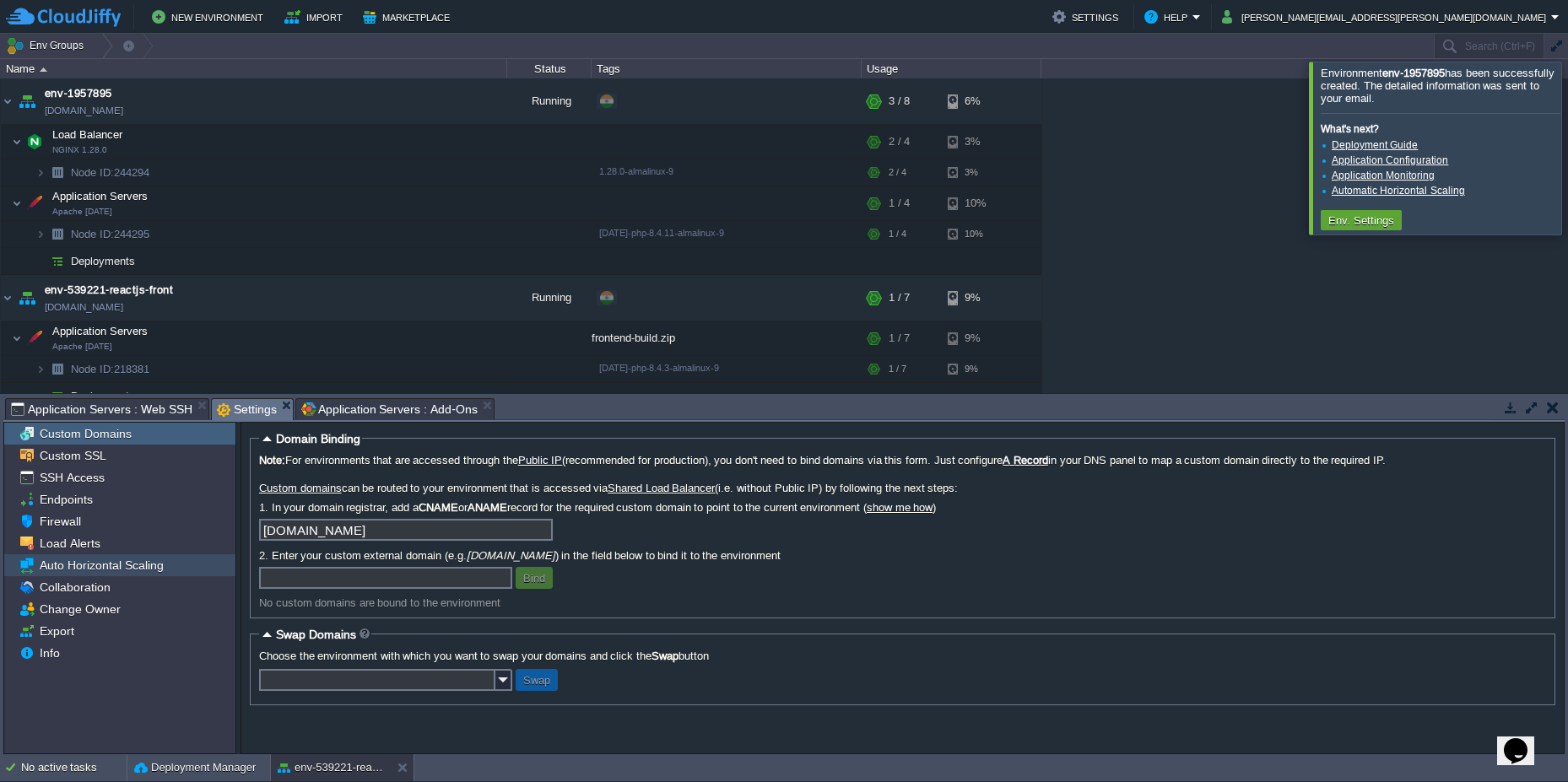
click at [144, 559] on span "Auto Horizontal Scaling" at bounding box center [101, 565] width 130 height 15
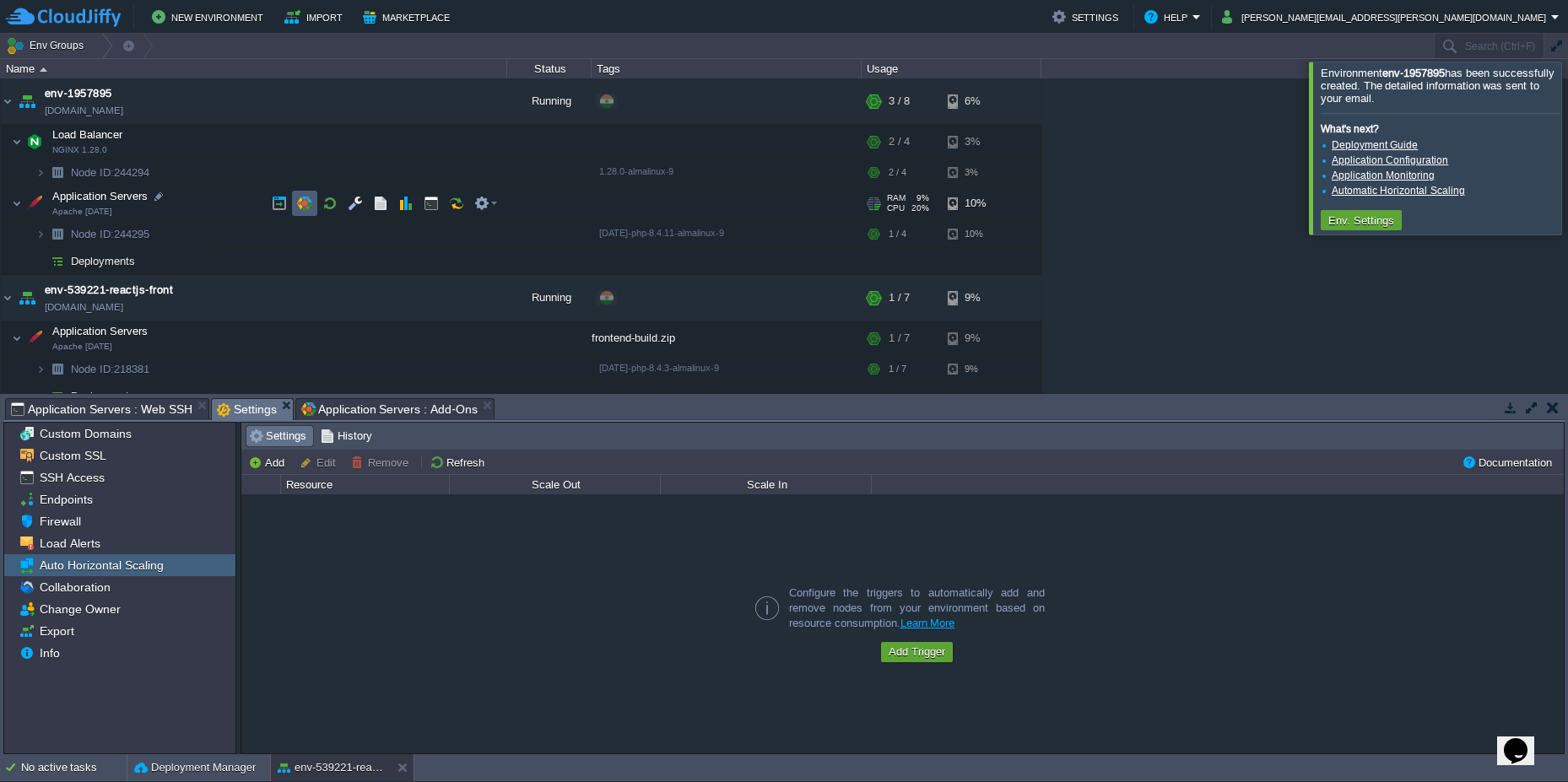
click at [297, 203] on button "button" at bounding box center [305, 203] width 15 height 15
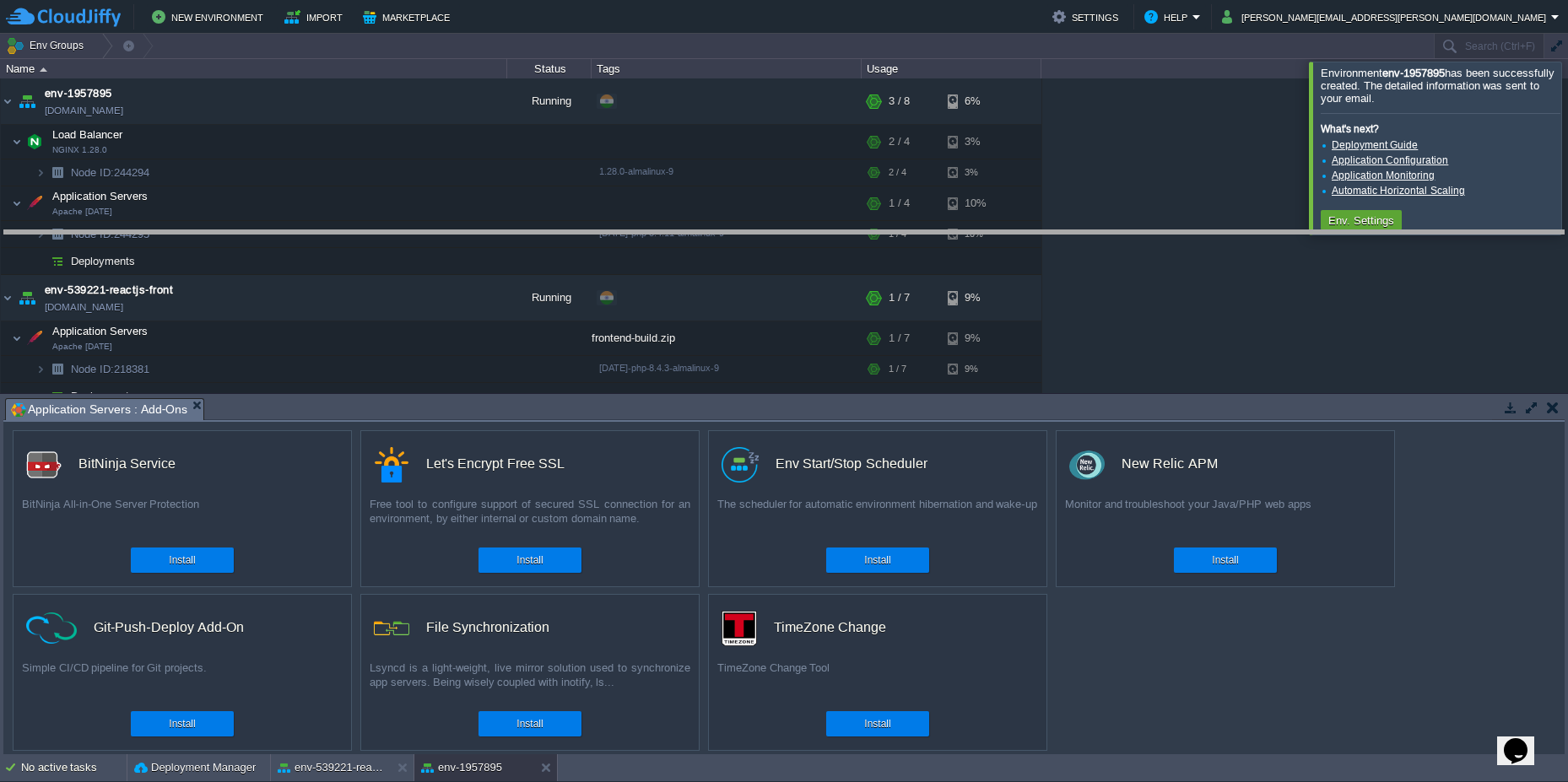
drag, startPoint x: 816, startPoint y: 418, endPoint x: 814, endPoint y: 250, distance: 168.0
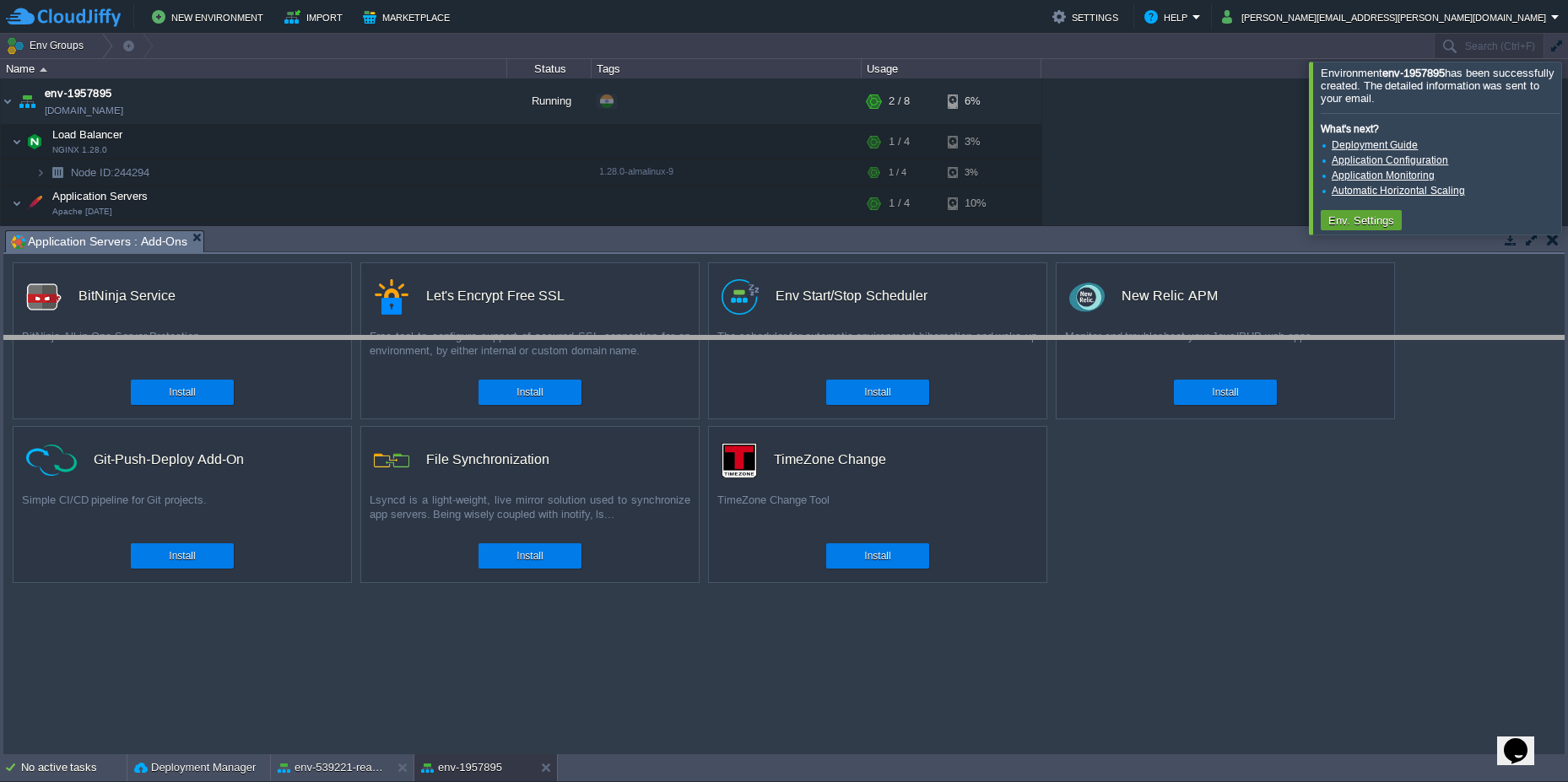
drag, startPoint x: 610, startPoint y: 246, endPoint x: 430, endPoint y: 181, distance: 191.4
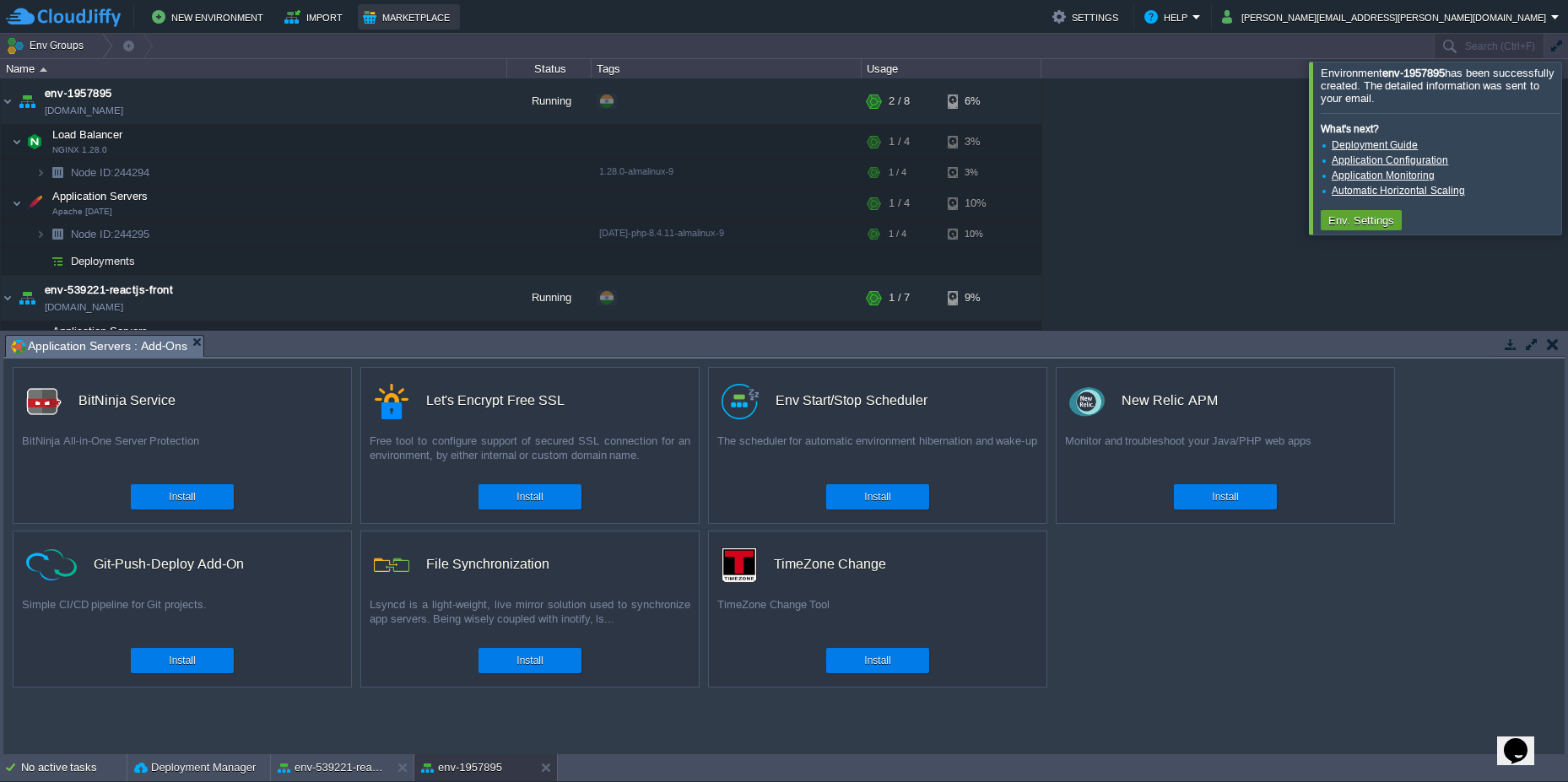
click at [398, 7] on button "Marketplace" at bounding box center [409, 17] width 92 height 21
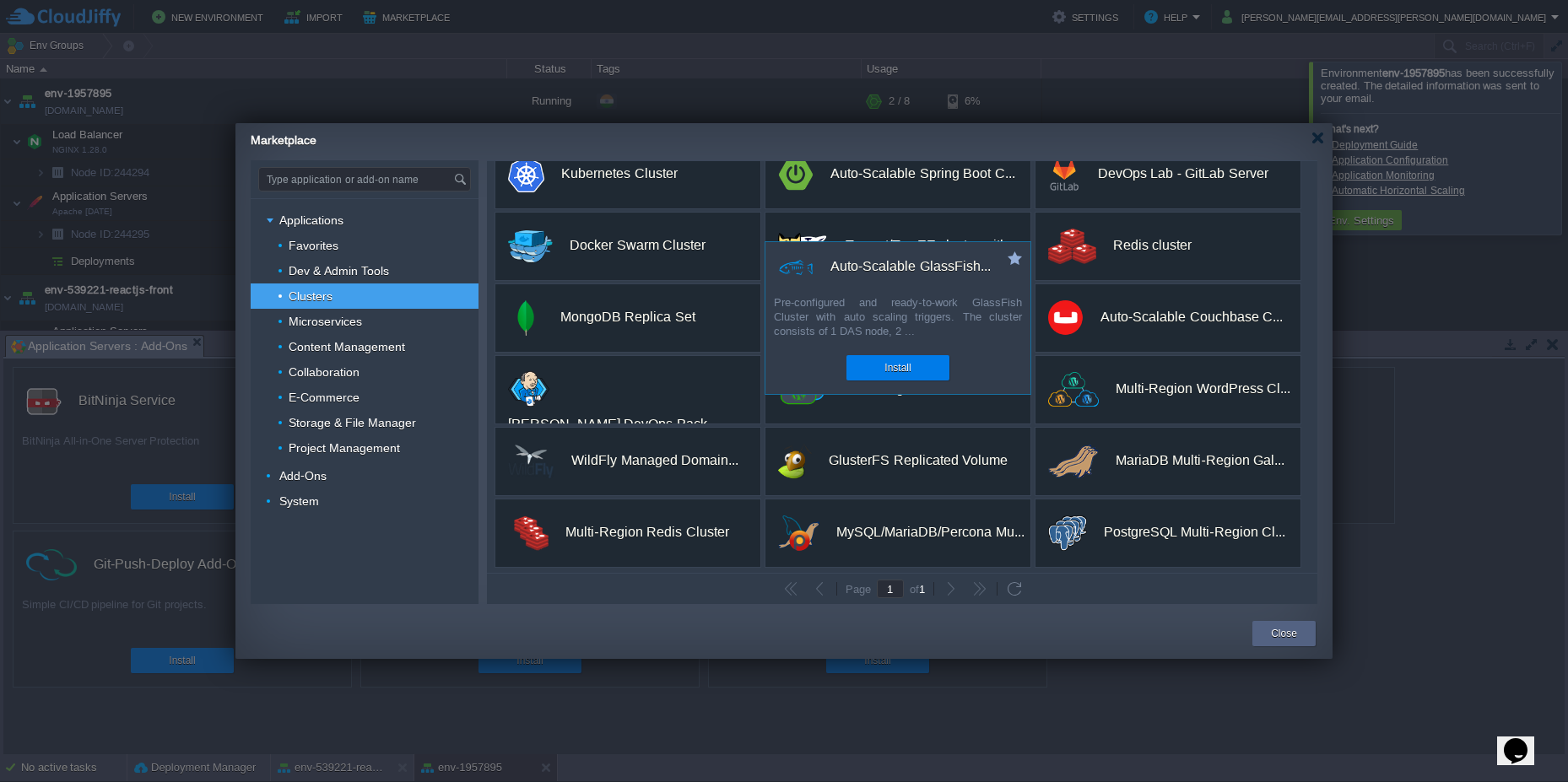
scroll to position [173, 0]
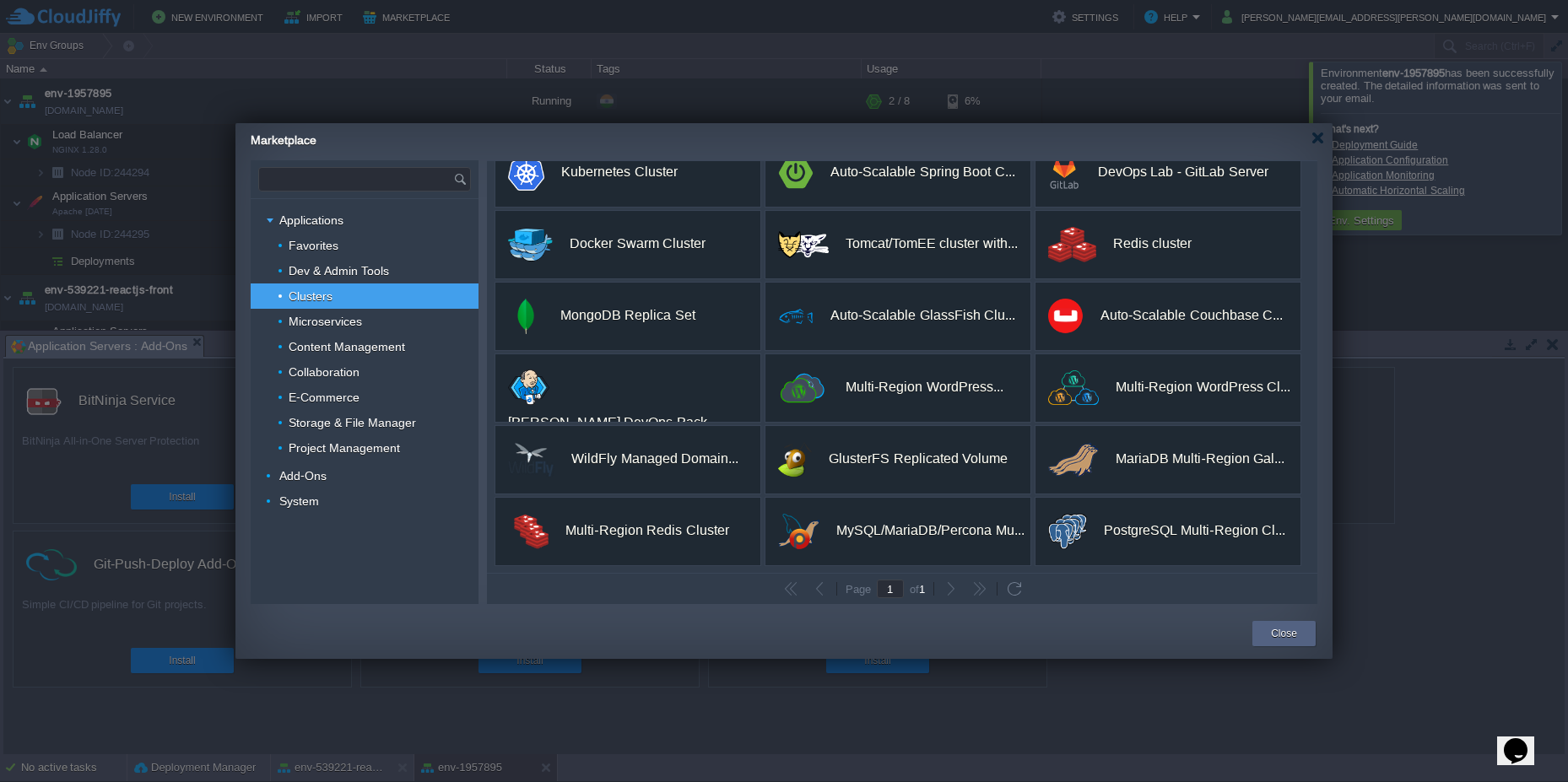
click at [418, 179] on input "text" at bounding box center [355, 179] width 194 height 23
click at [404, 212] on div "Kubernetes Cluster" at bounding box center [364, 203] width 211 height 22
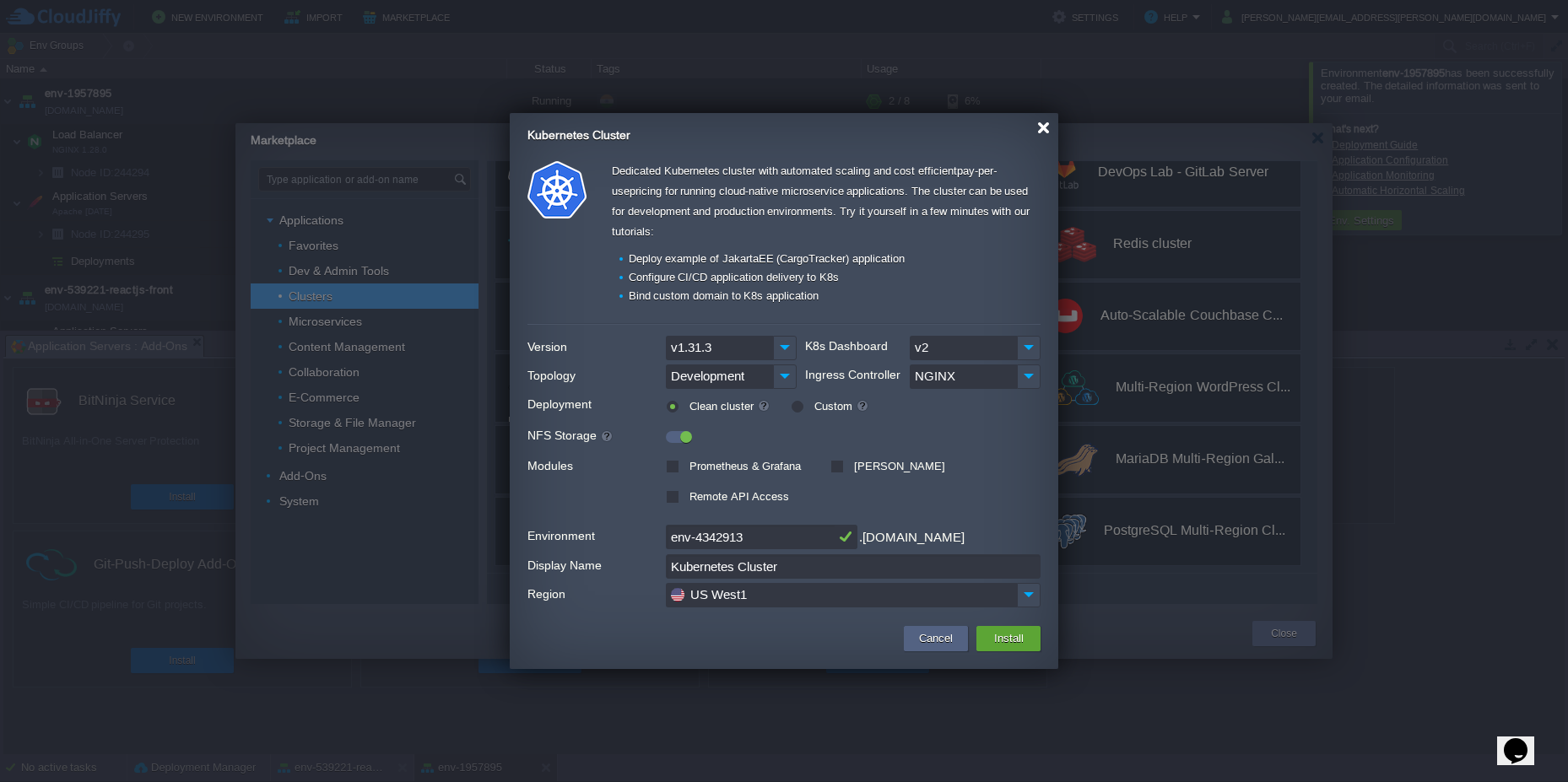
type input "Type application or add-on name"
click at [1044, 131] on div at bounding box center [1043, 128] width 13 height 13
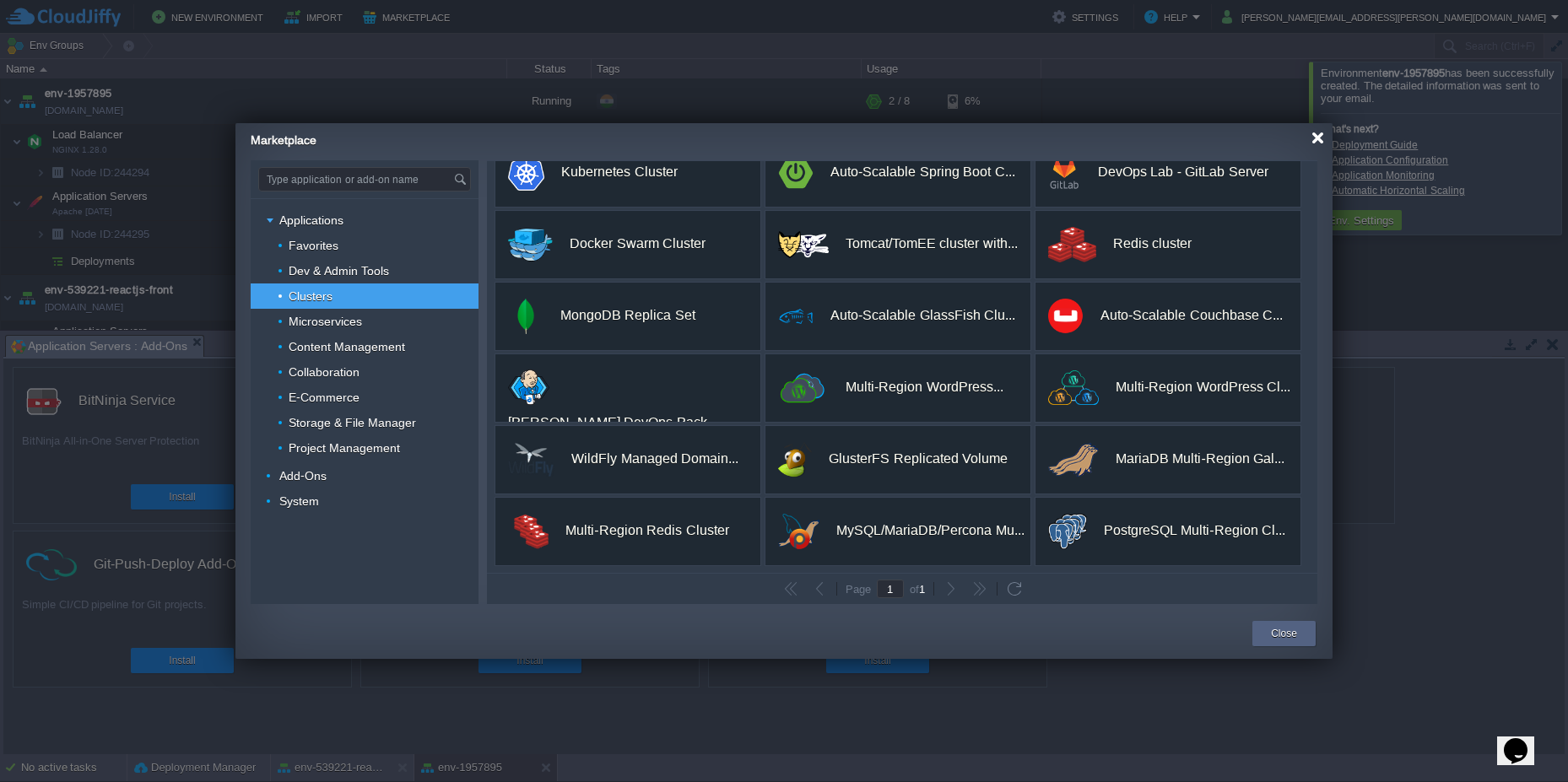
click at [1312, 140] on div at bounding box center [1318, 138] width 13 height 13
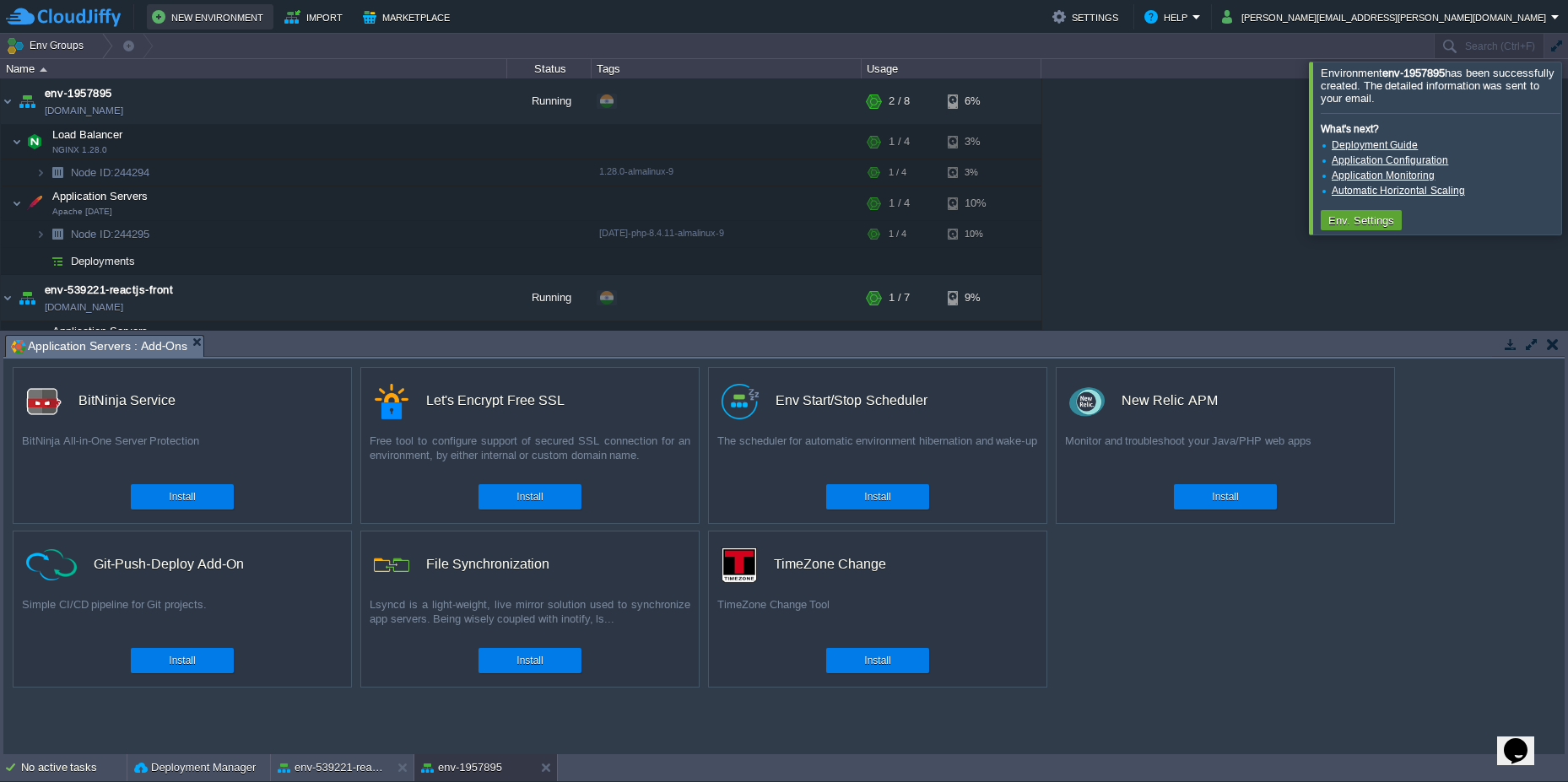
click at [204, 19] on button "New Environment" at bounding box center [210, 17] width 116 height 21
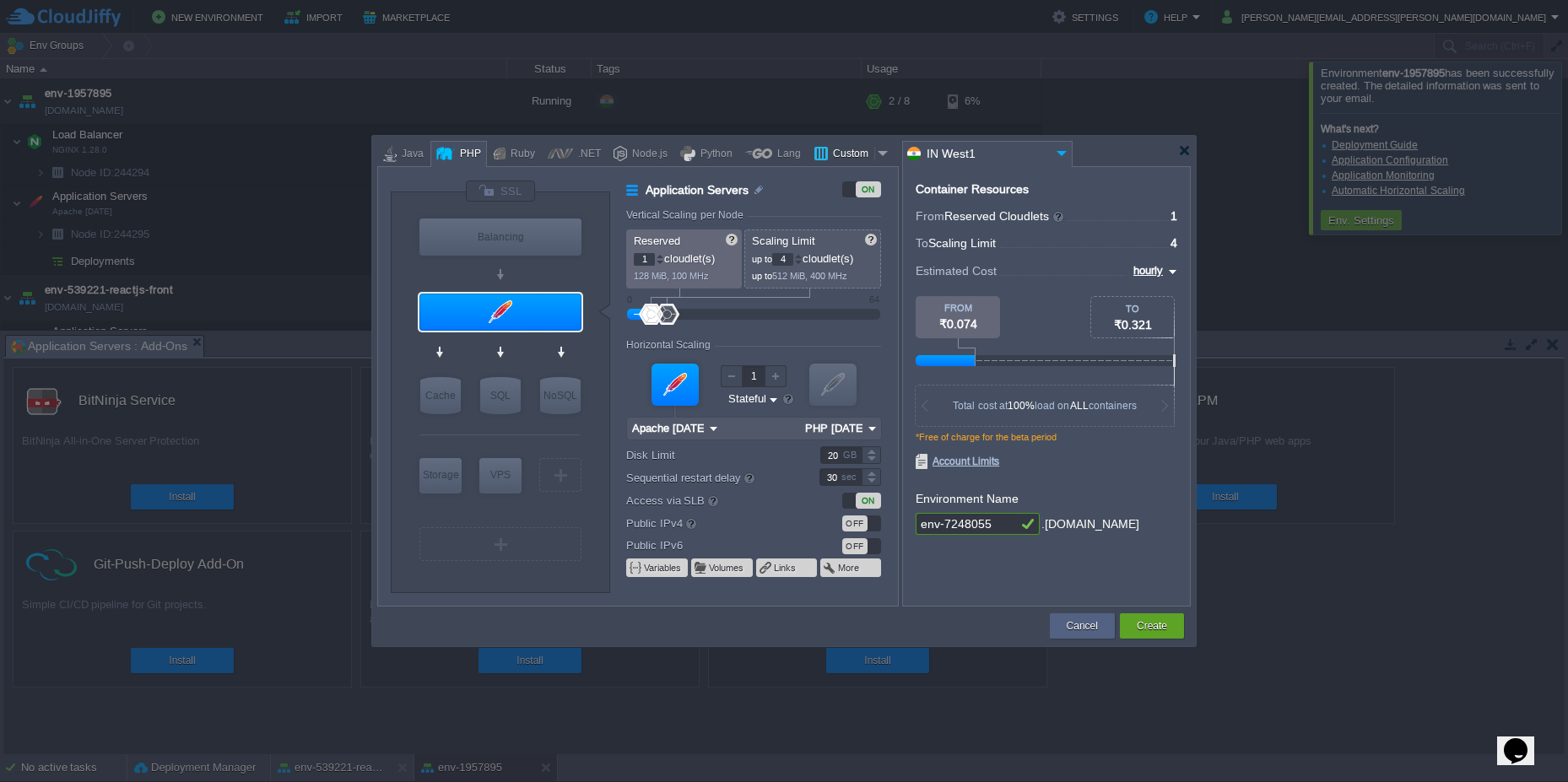
click at [859, 155] on div "Custom" at bounding box center [851, 154] width 47 height 25
type input "Application Servers"
type input "16"
type input "Docker Image"
type input "Stateless"
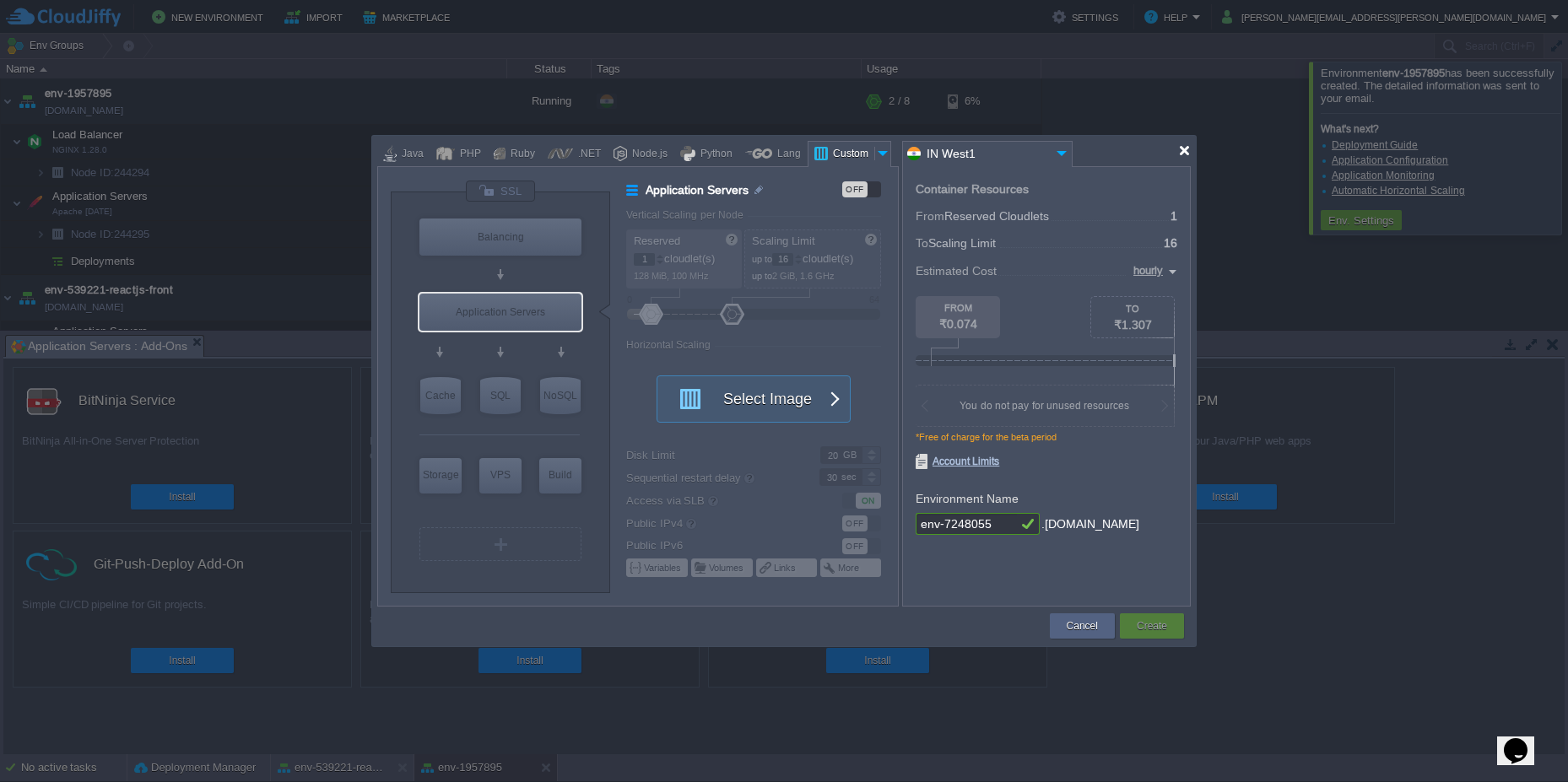
click at [1182, 157] on div at bounding box center [1185, 151] width 13 height 13
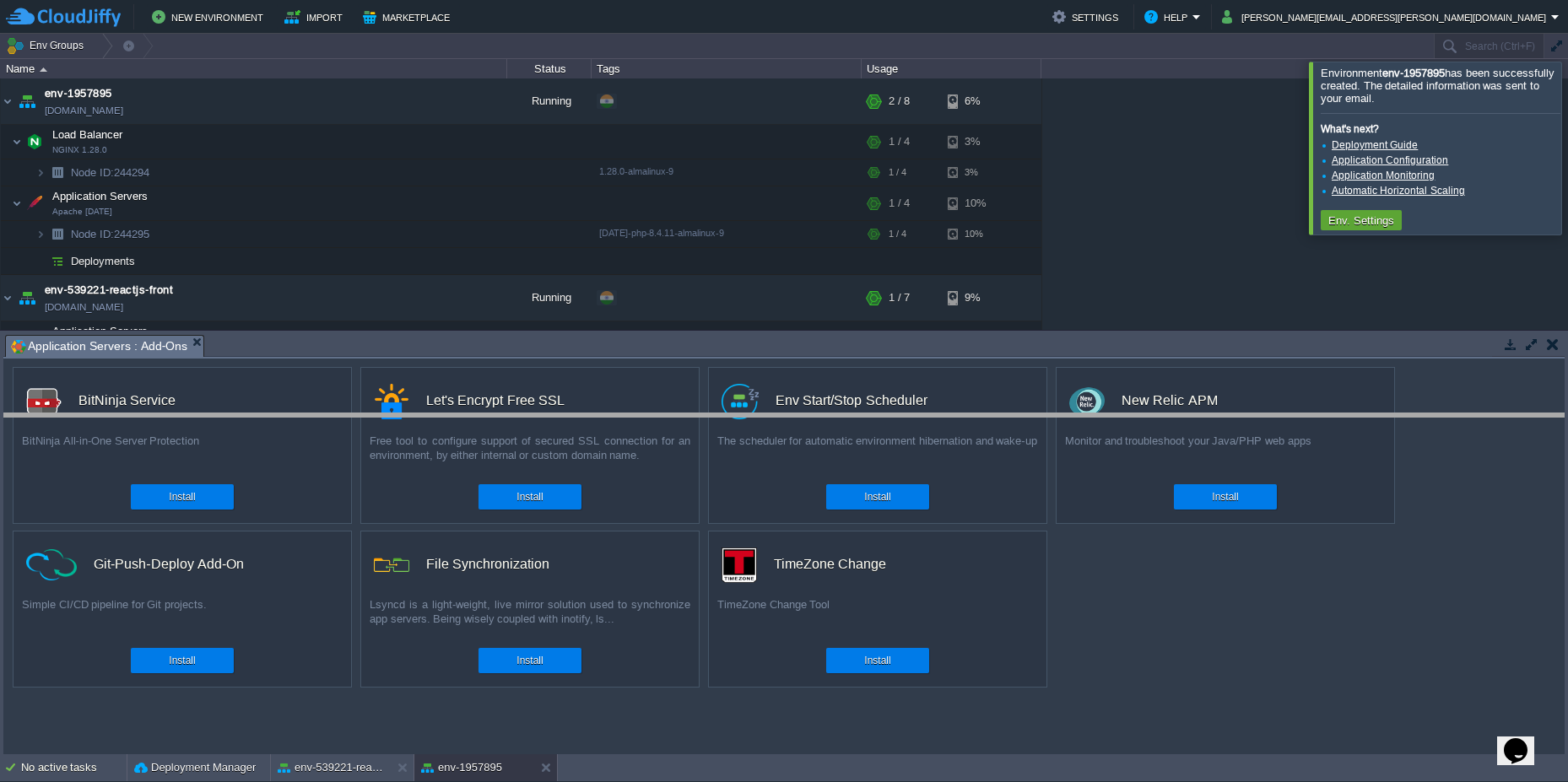
drag, startPoint x: 630, startPoint y: 355, endPoint x: 632, endPoint y: 452, distance: 97.0
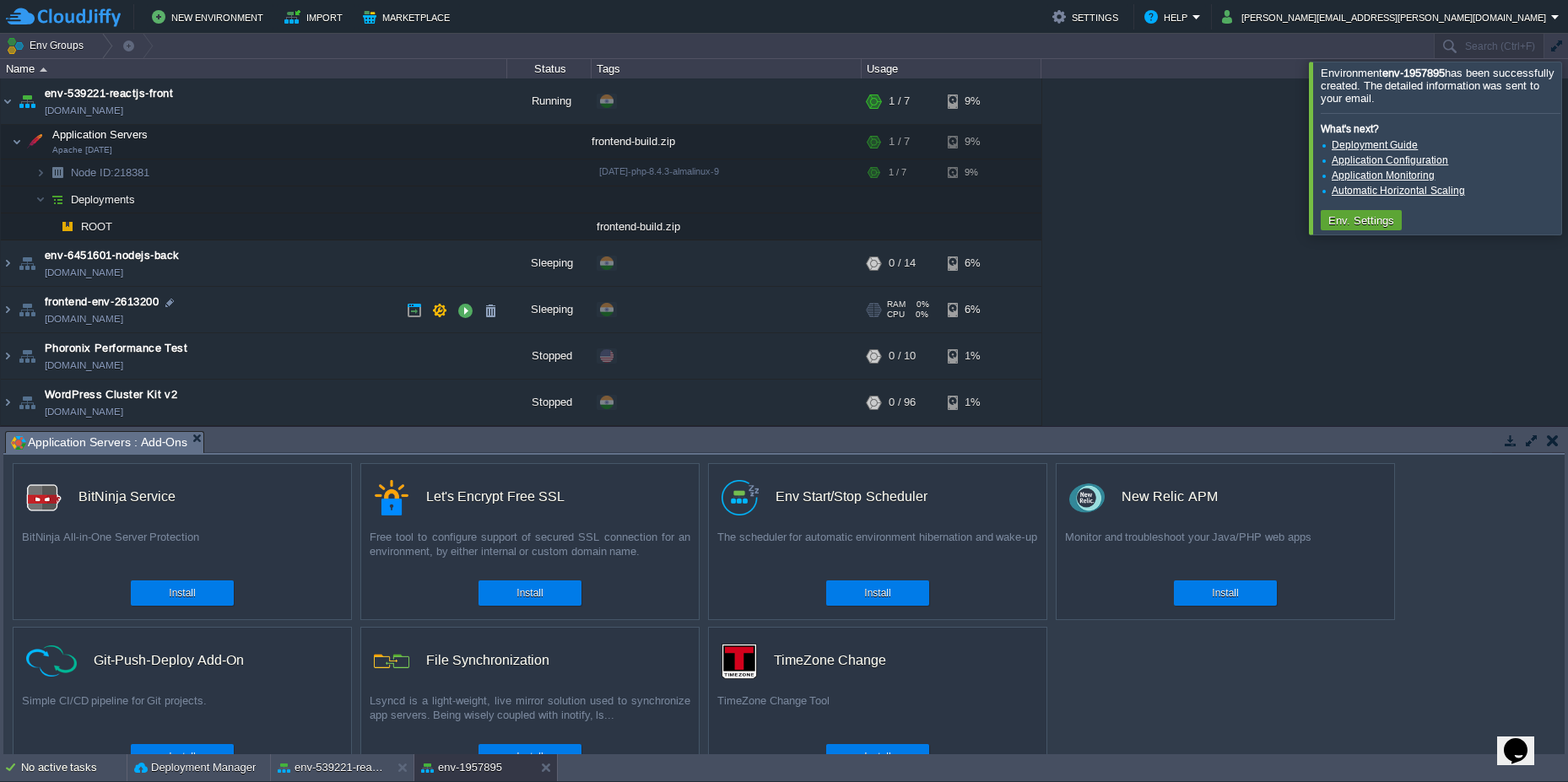
scroll to position [0, 0]
